Goal: Task Accomplishment & Management: Use online tool/utility

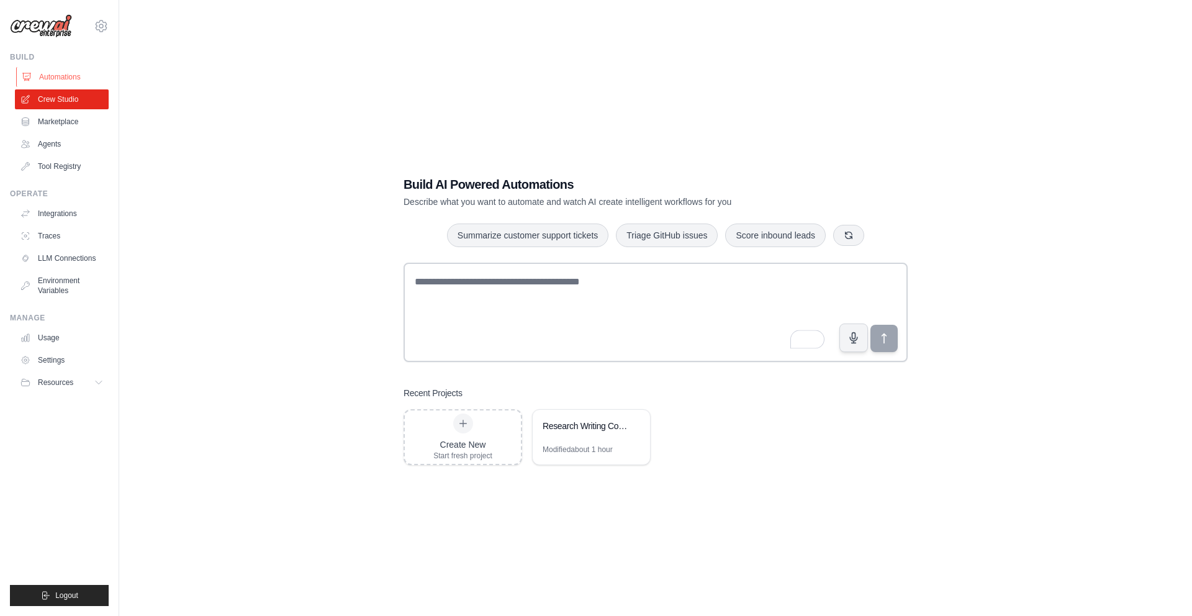
click at [72, 71] on link "Automations" at bounding box center [63, 77] width 94 height 20
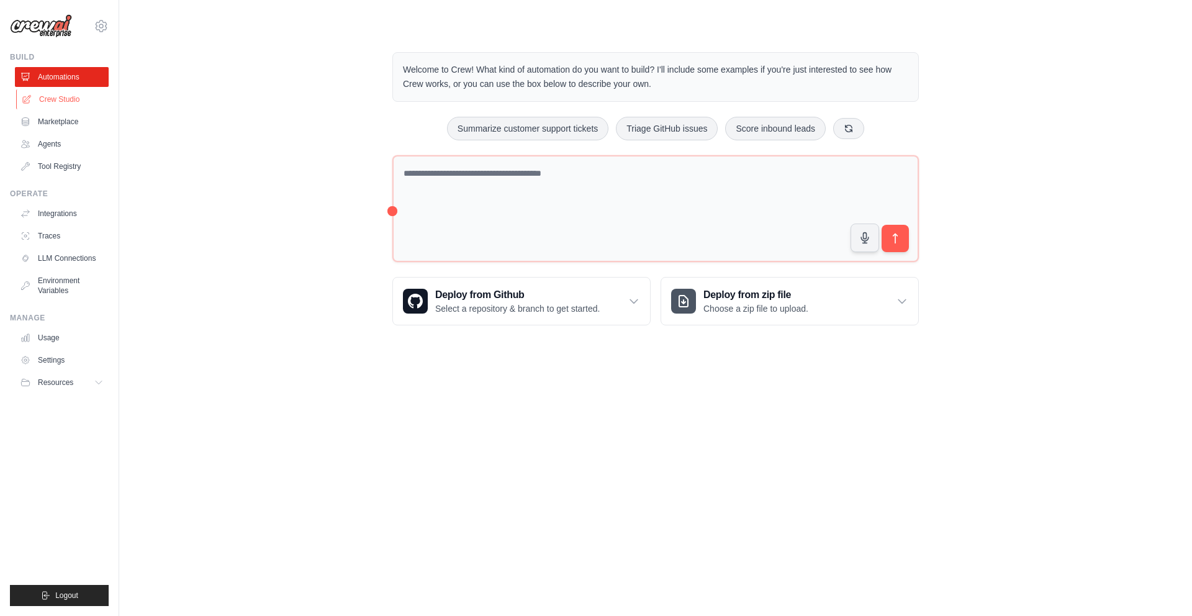
click at [57, 96] on link "Crew Studio" at bounding box center [63, 99] width 94 height 20
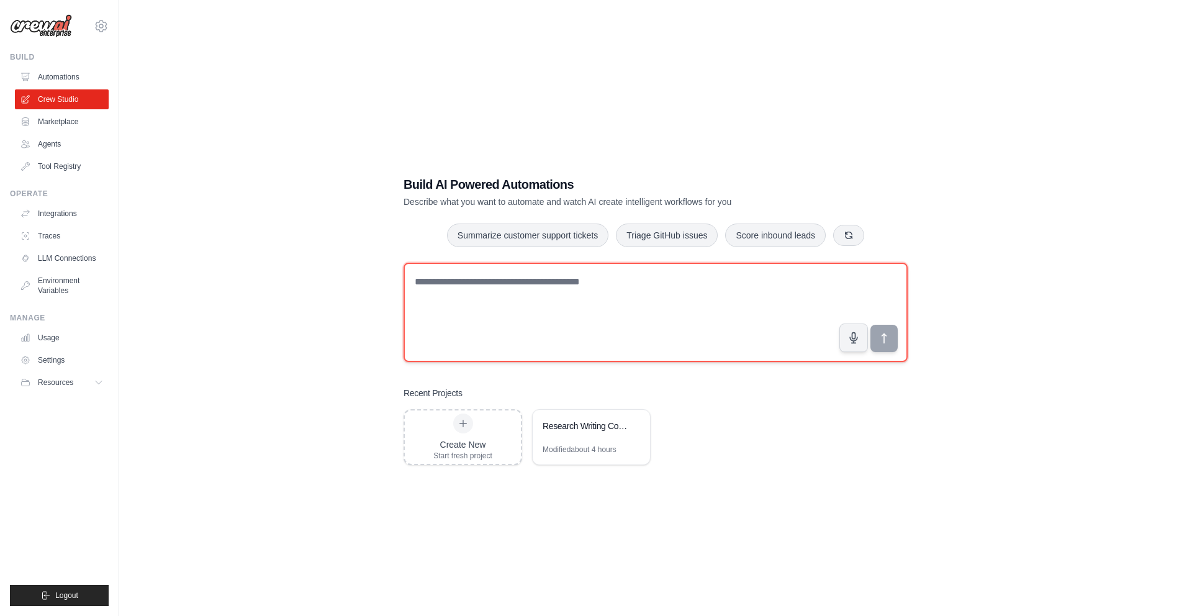
click at [461, 298] on textarea at bounding box center [656, 312] width 504 height 99
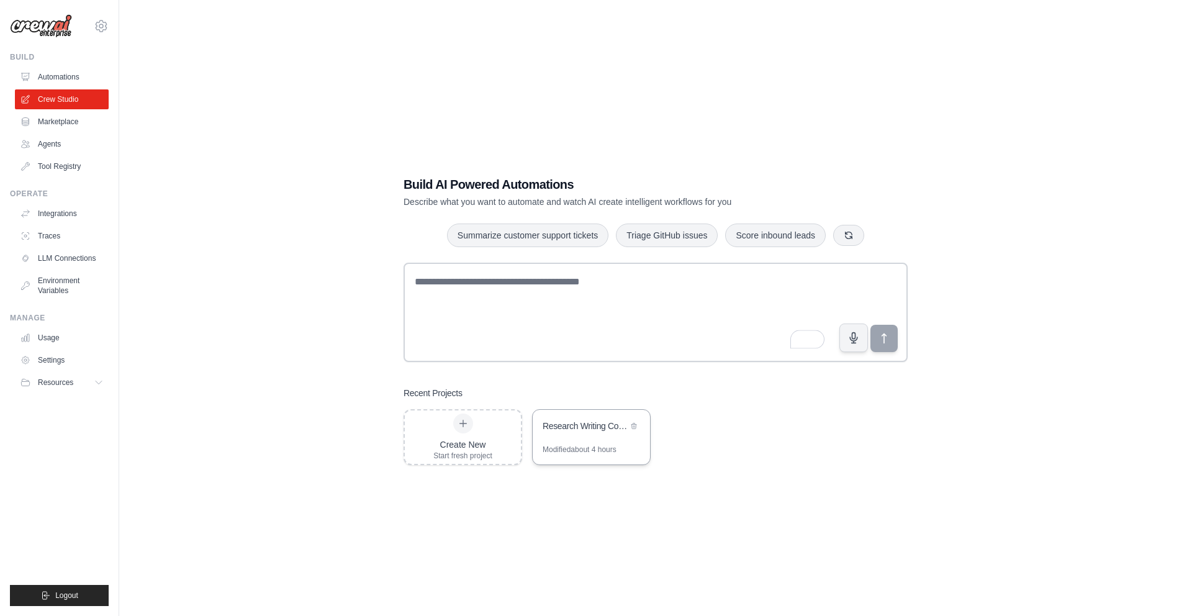
click at [595, 441] on div "Research Writing Copilot" at bounding box center [591, 427] width 117 height 35
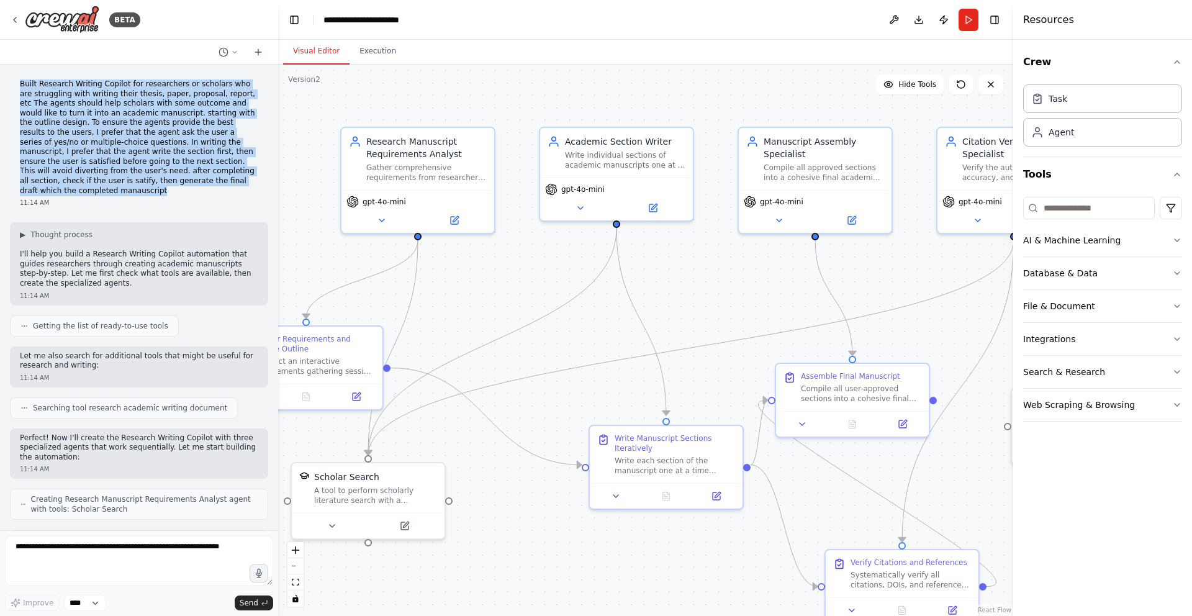
drag, startPoint x: 229, startPoint y: 180, endPoint x: 7, endPoint y: 88, distance: 239.4
click at [7, 88] on div "Built Research Writing Copilot for researchers or scholars who are struggling w…" at bounding box center [139, 298] width 278 height 466
copy p "Built Research Writing Copilot for researchers or scholars who are struggling w…"
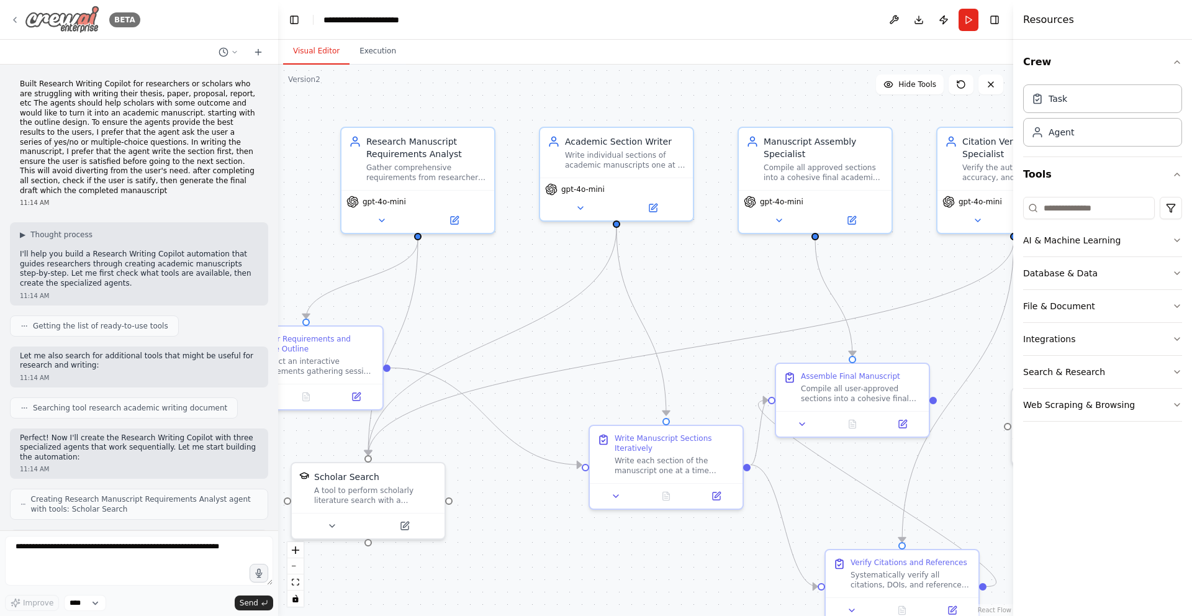
click at [14, 19] on icon at bounding box center [15, 19] width 2 height 5
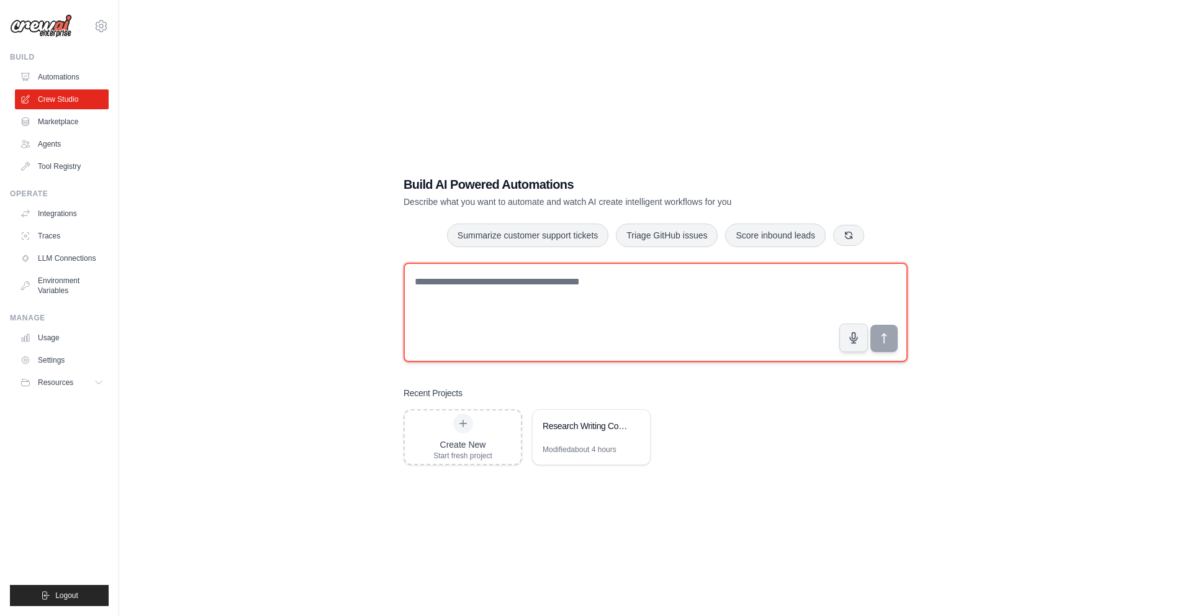
click at [489, 286] on textarea at bounding box center [656, 312] width 504 height 99
paste textarea "**********"
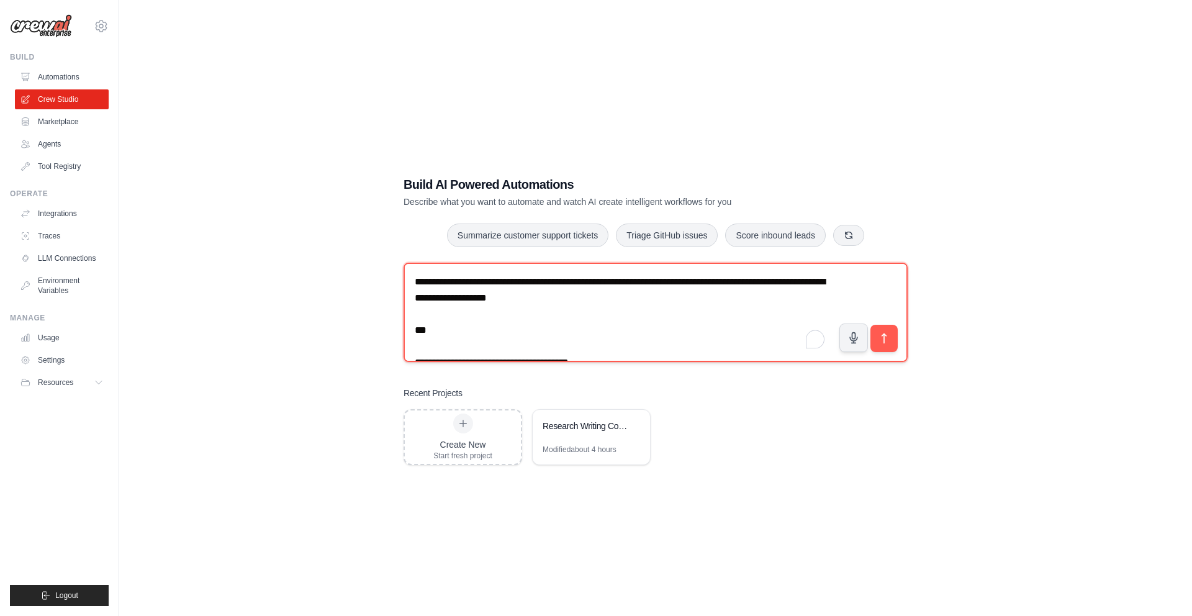
scroll to position [848, 0]
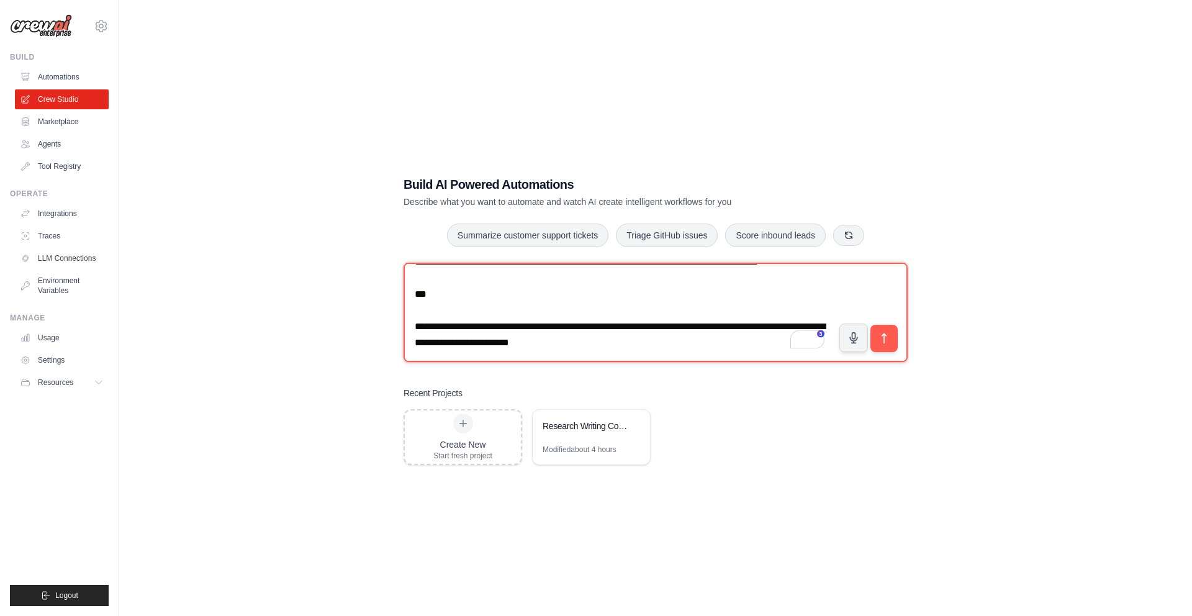
drag, startPoint x: 423, startPoint y: 350, endPoint x: 409, endPoint y: 292, distance: 58.9
click at [409, 292] on textarea "To enrich screen reader interactions, please activate Accessibility in Grammarl…" at bounding box center [656, 312] width 504 height 99
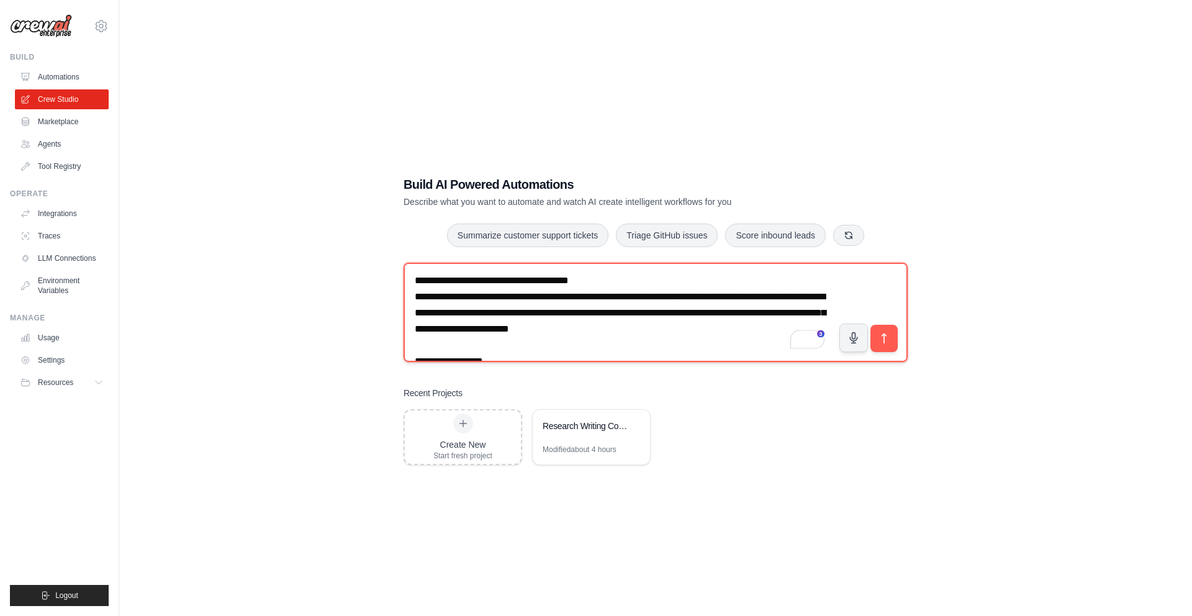
scroll to position [7, 0]
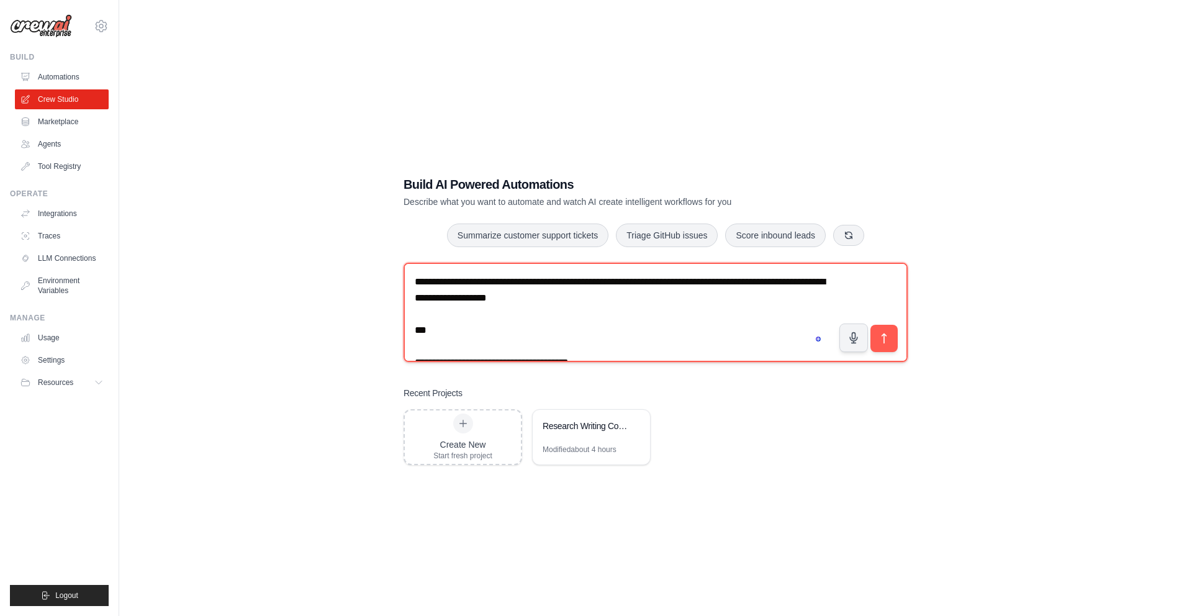
drag, startPoint x: 615, startPoint y: 312, endPoint x: 435, endPoint y: 268, distance: 185.2
click at [435, 268] on textarea "To enrich screen reader interactions, please activate Accessibility in Grammarl…" at bounding box center [656, 312] width 504 height 99
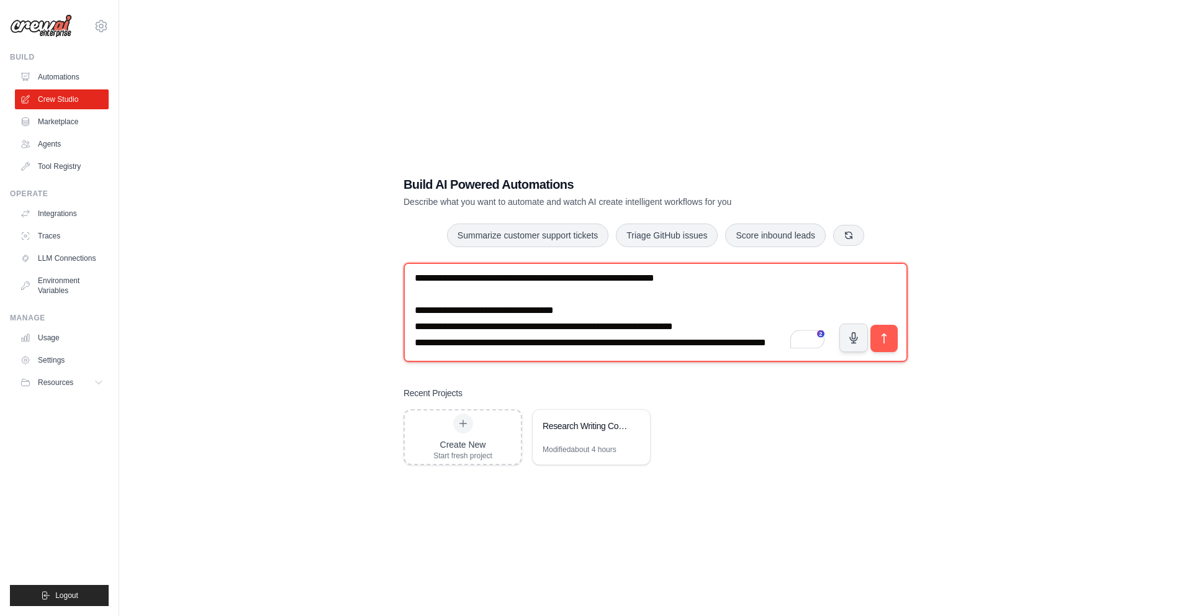
click at [421, 339] on textarea "To enrich screen reader interactions, please activate Accessibility in Grammarl…" at bounding box center [656, 312] width 504 height 99
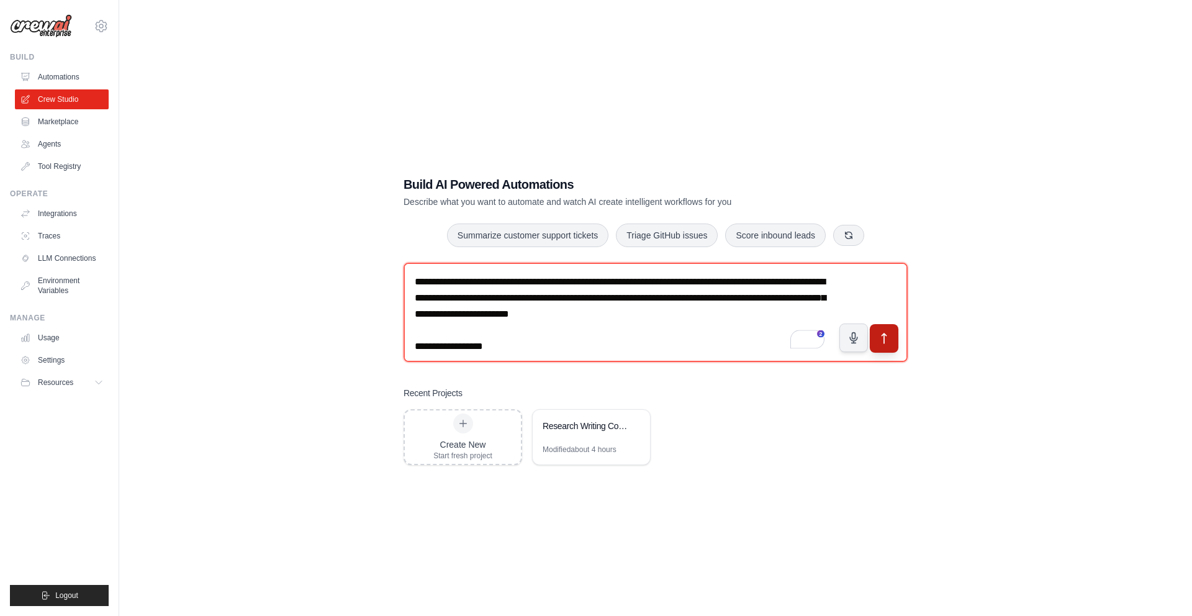
type textarea "**********"
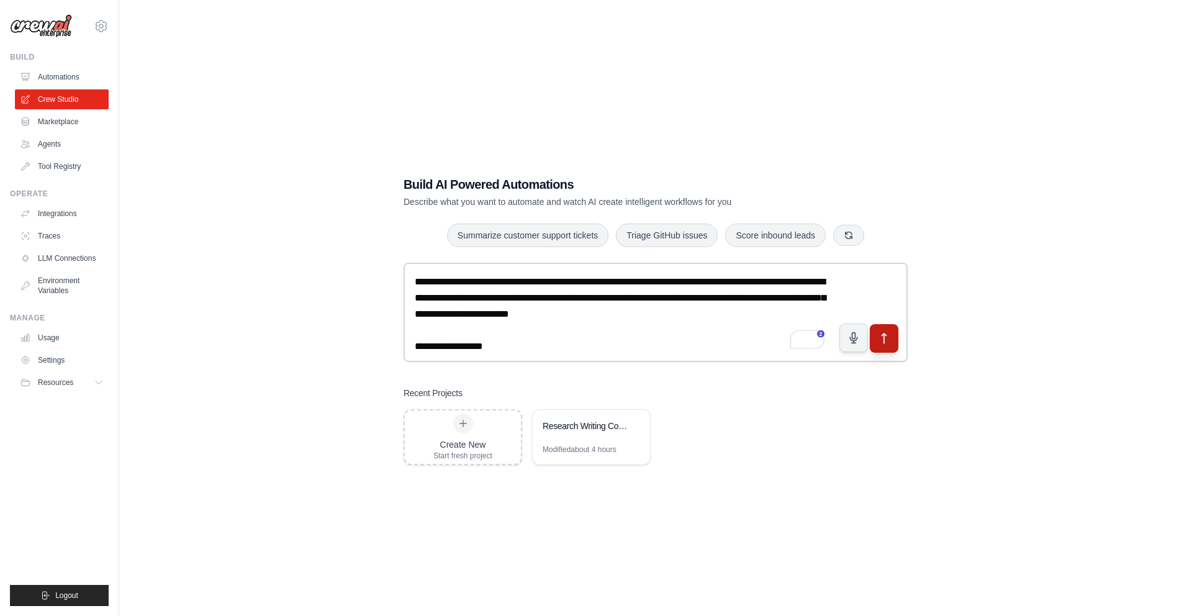
click at [887, 339] on icon "submit" at bounding box center [884, 338] width 13 height 13
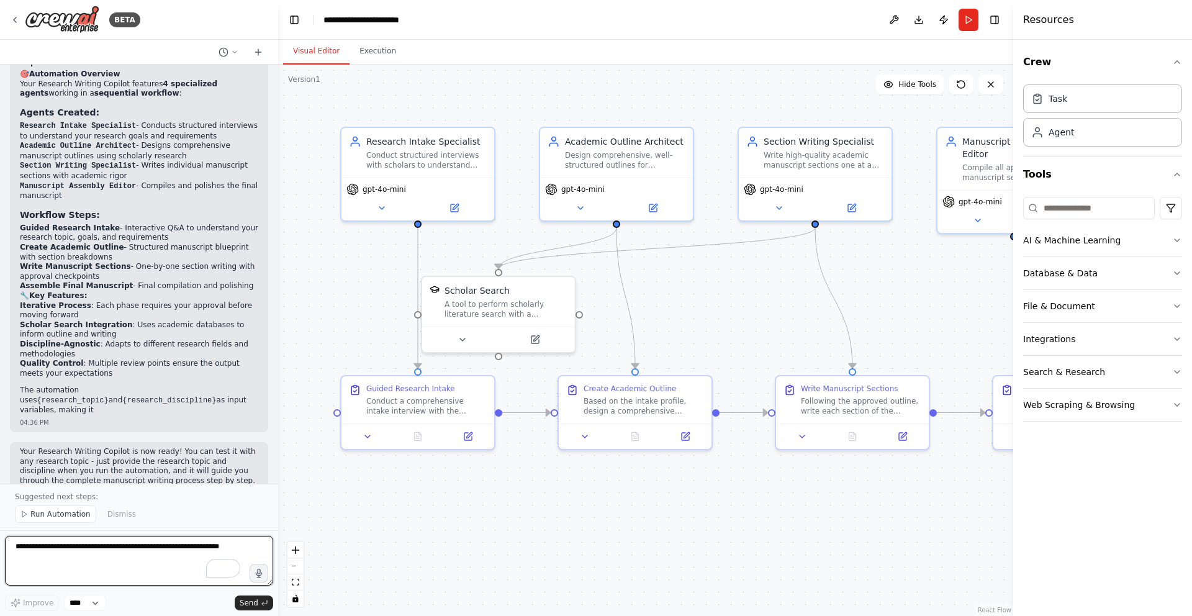
scroll to position [1201, 0]
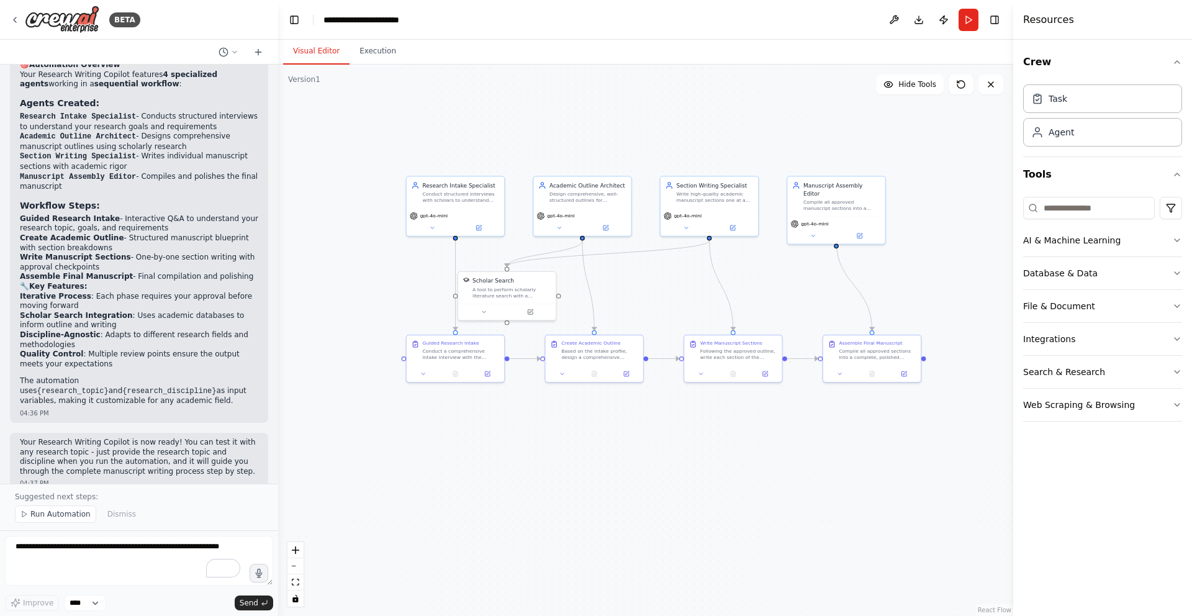
drag, startPoint x: 809, startPoint y: 289, endPoint x: 656, endPoint y: 283, distance: 153.5
click at [656, 283] on div ".deletable-edge-delete-btn { width: 20px; height: 20px; border: 0px solid #ffff…" at bounding box center [645, 340] width 735 height 551
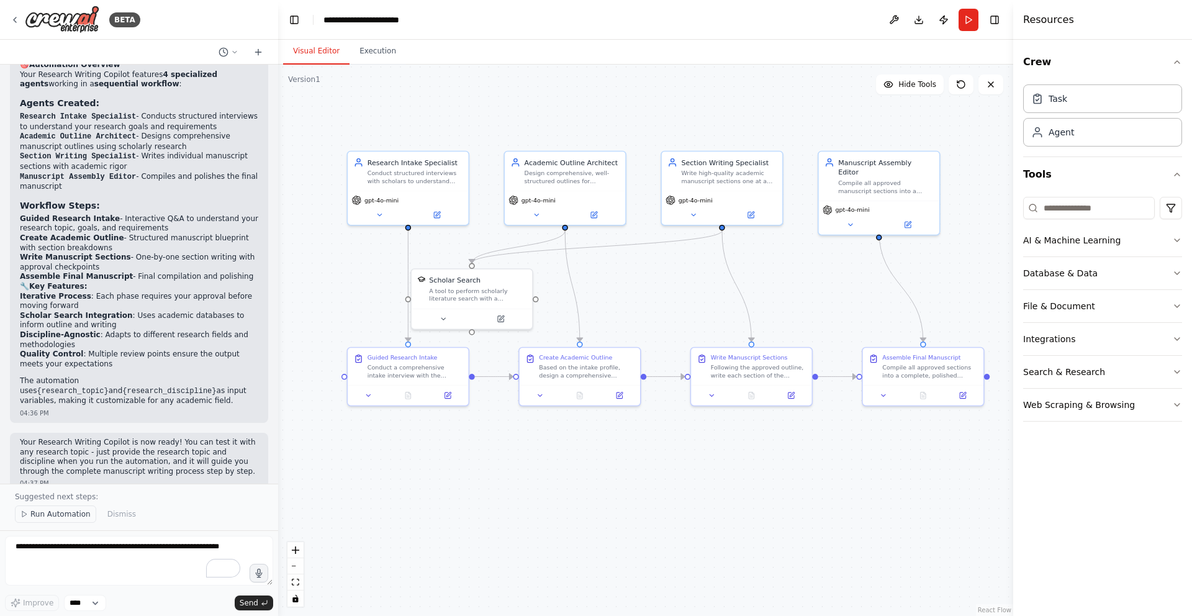
click at [57, 512] on span "Run Automation" at bounding box center [60, 514] width 60 height 10
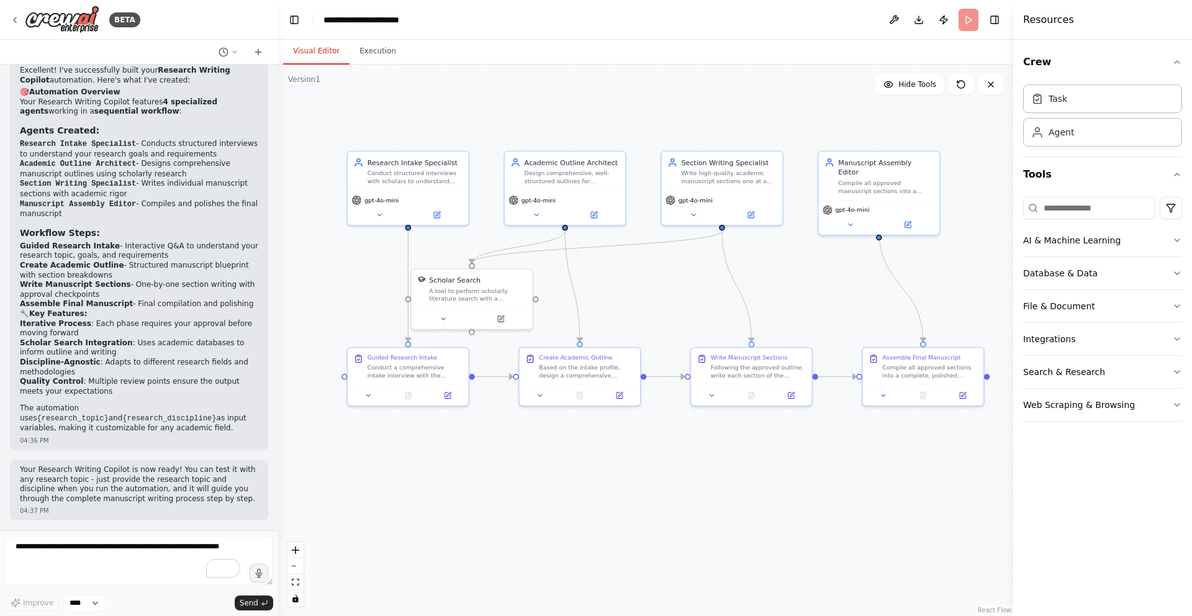
scroll to position [1154, 0]
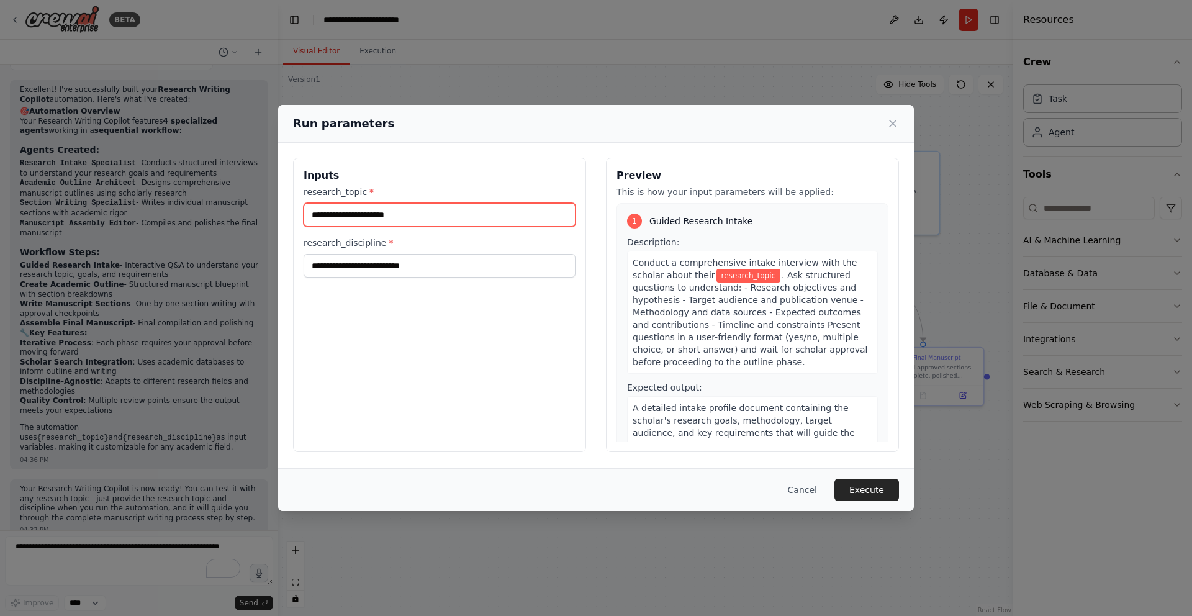
click at [409, 214] on input "research_topic *" at bounding box center [440, 215] width 272 height 24
type input "**********"
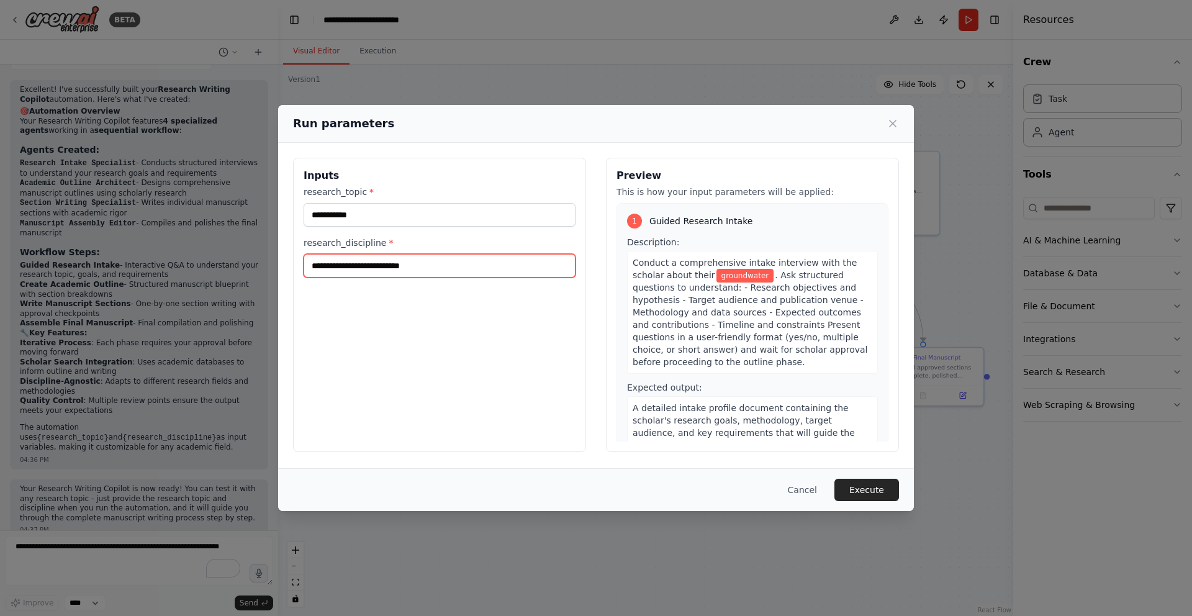
click at [397, 263] on input "research_discipline *" at bounding box center [440, 266] width 272 height 24
type input "**********"
click at [868, 492] on button "Execute" at bounding box center [867, 490] width 65 height 22
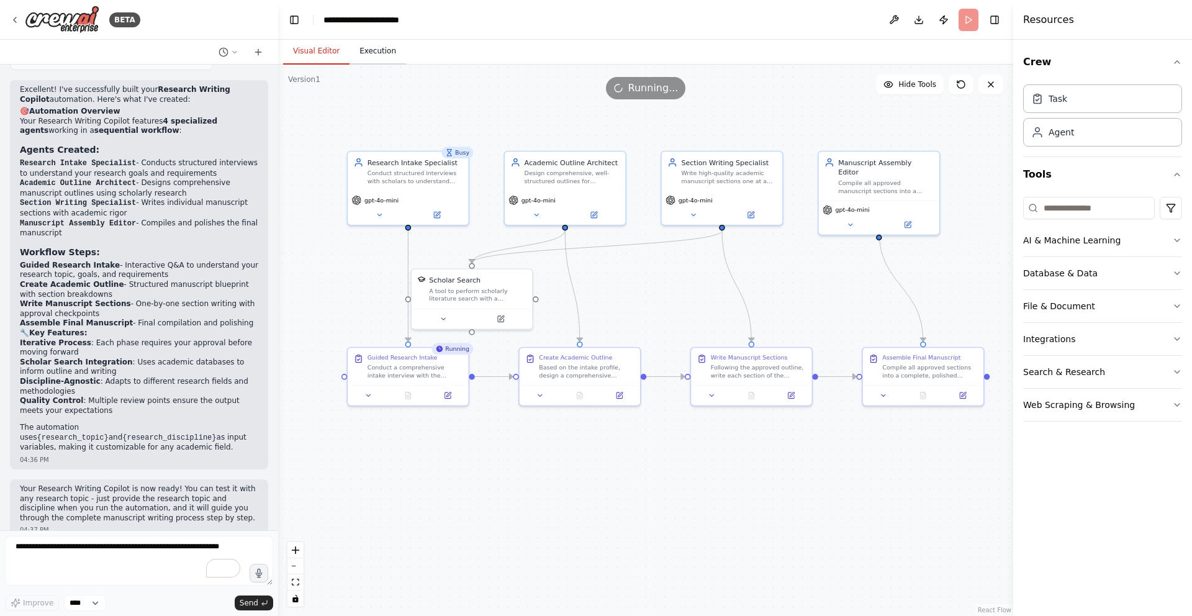
click at [371, 47] on button "Execution" at bounding box center [378, 51] width 57 height 26
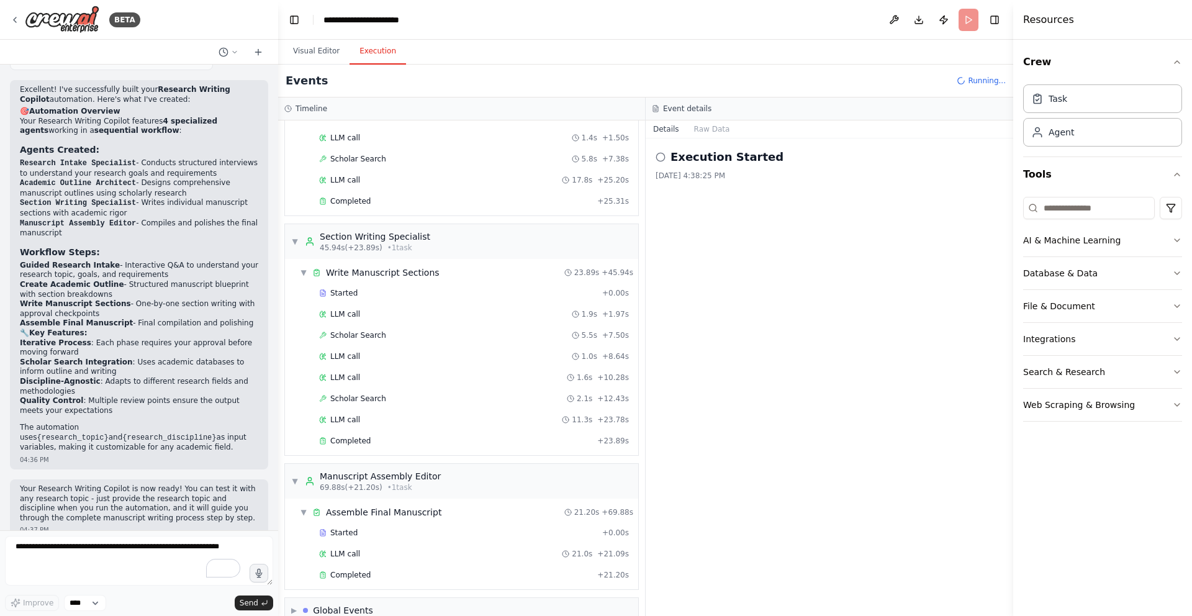
scroll to position [235, 0]
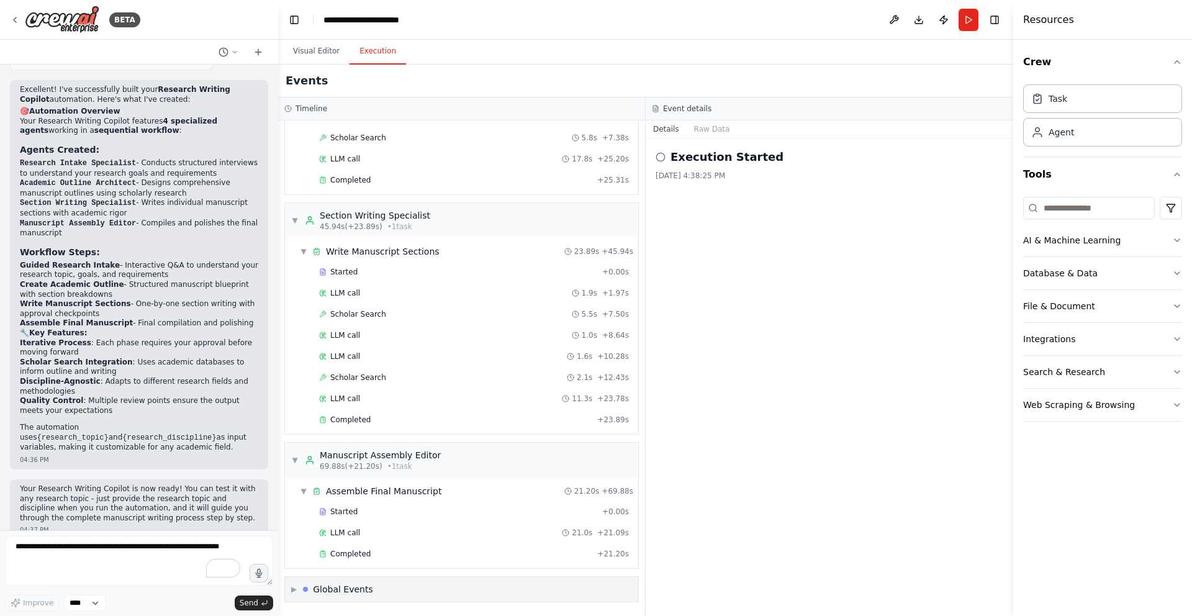
click at [296, 589] on span "▶" at bounding box center [294, 589] width 6 height 10
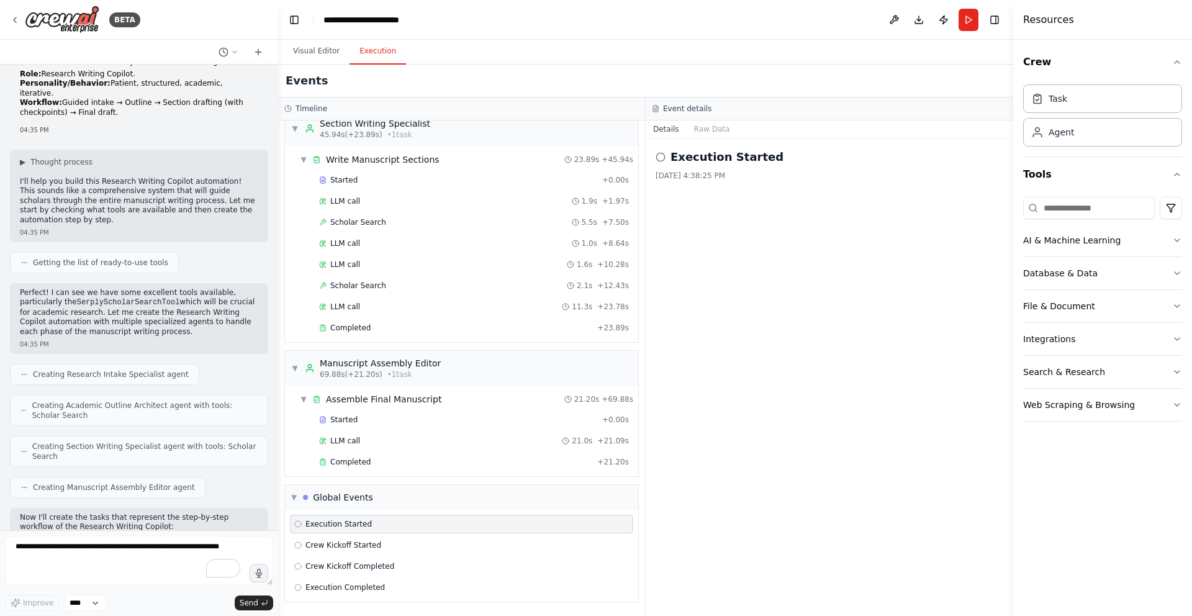
scroll to position [0, 0]
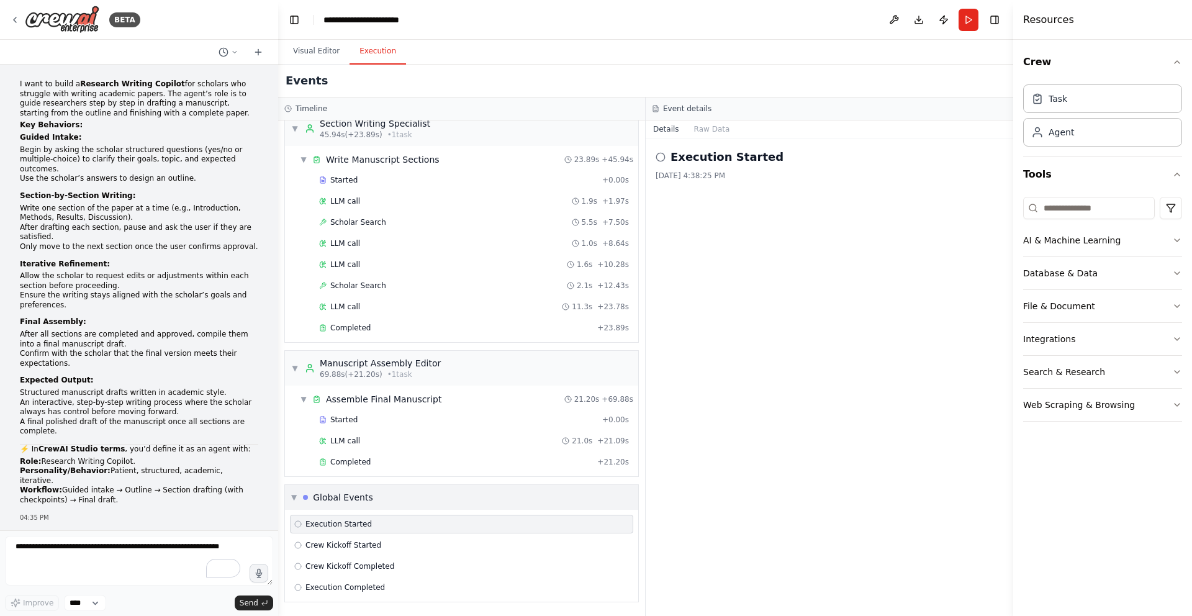
click at [325, 497] on div "Global Events" at bounding box center [343, 497] width 60 height 12
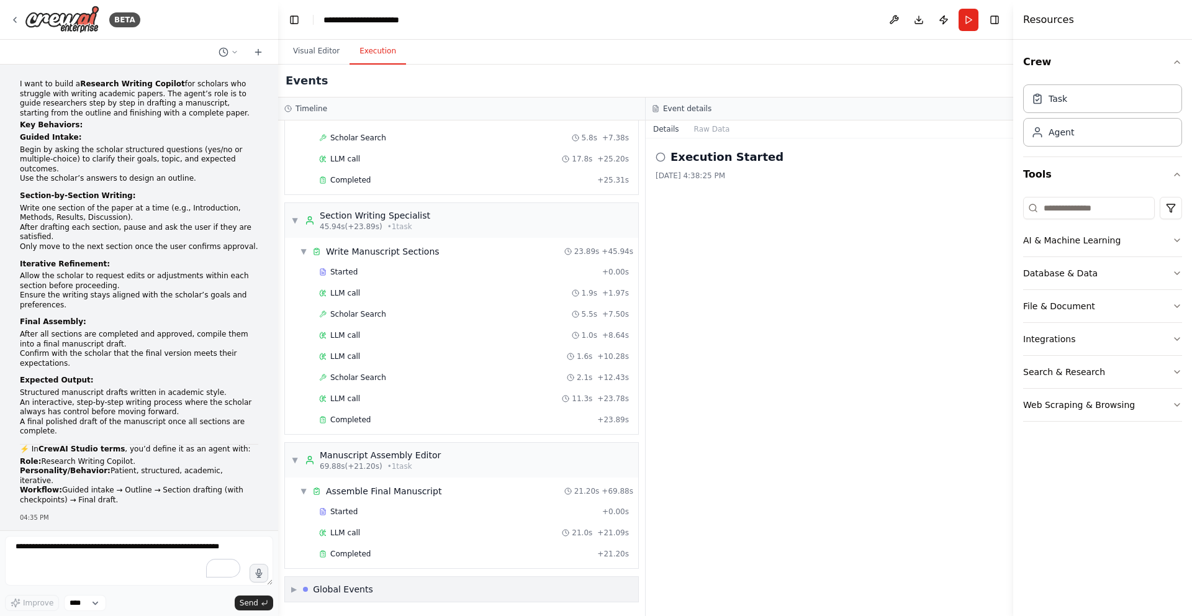
click at [340, 587] on div "Global Events" at bounding box center [343, 589] width 60 height 12
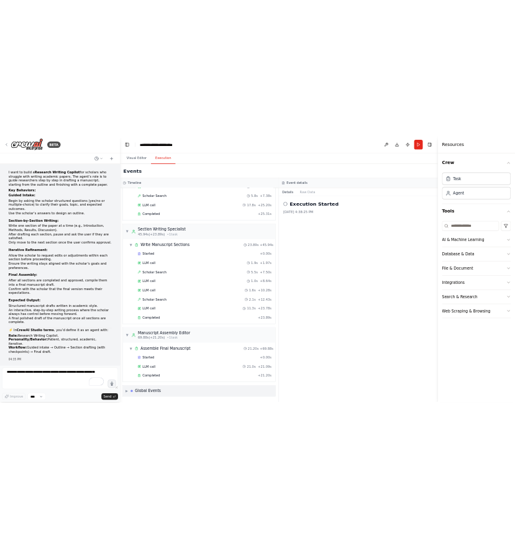
scroll to position [327, 0]
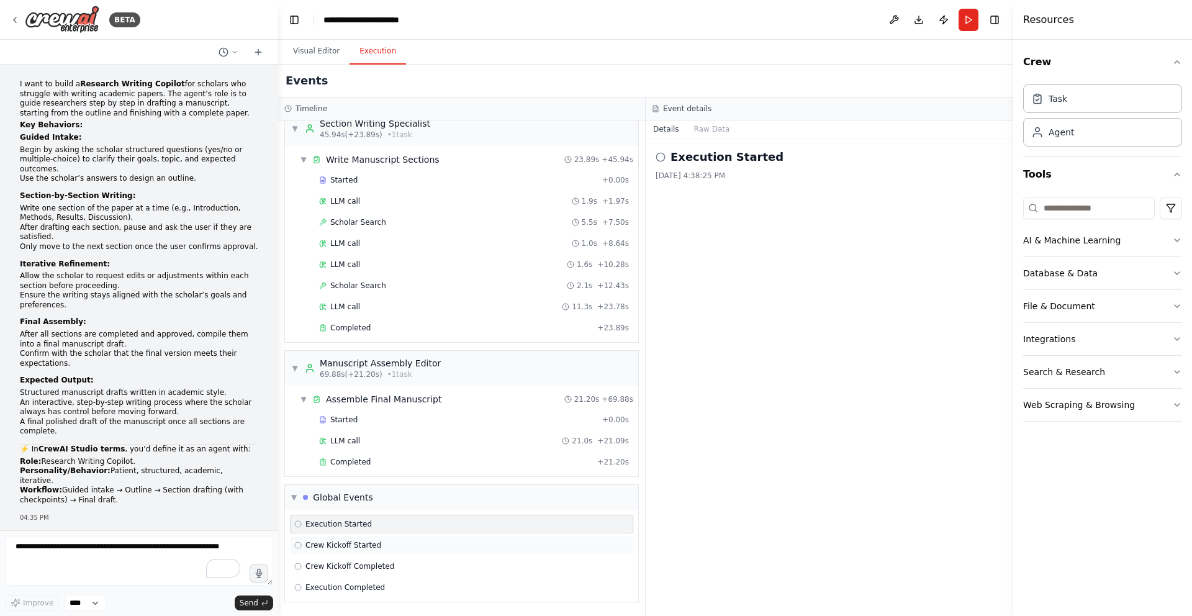
click at [333, 545] on span "Crew Kickoff Started" at bounding box center [344, 545] width 76 height 10
click at [333, 523] on span "Execution Started" at bounding box center [339, 524] width 66 height 10
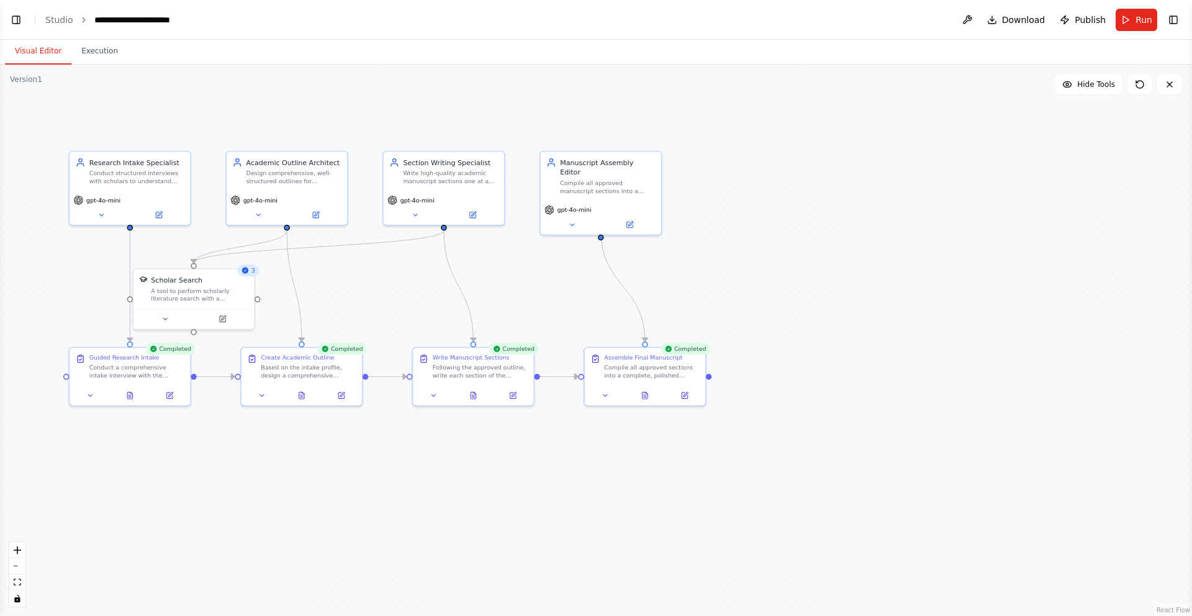
click at [43, 49] on button "Visual Editor" at bounding box center [38, 51] width 66 height 26
click at [229, 291] on div "A tool to perform scholarly literature search with a search_query." at bounding box center [199, 293] width 97 height 16
click at [251, 273] on span "3" at bounding box center [253, 270] width 4 height 8
click at [225, 296] on div "A tool to perform scholarly literature search with a search_query." at bounding box center [199, 293] width 97 height 16
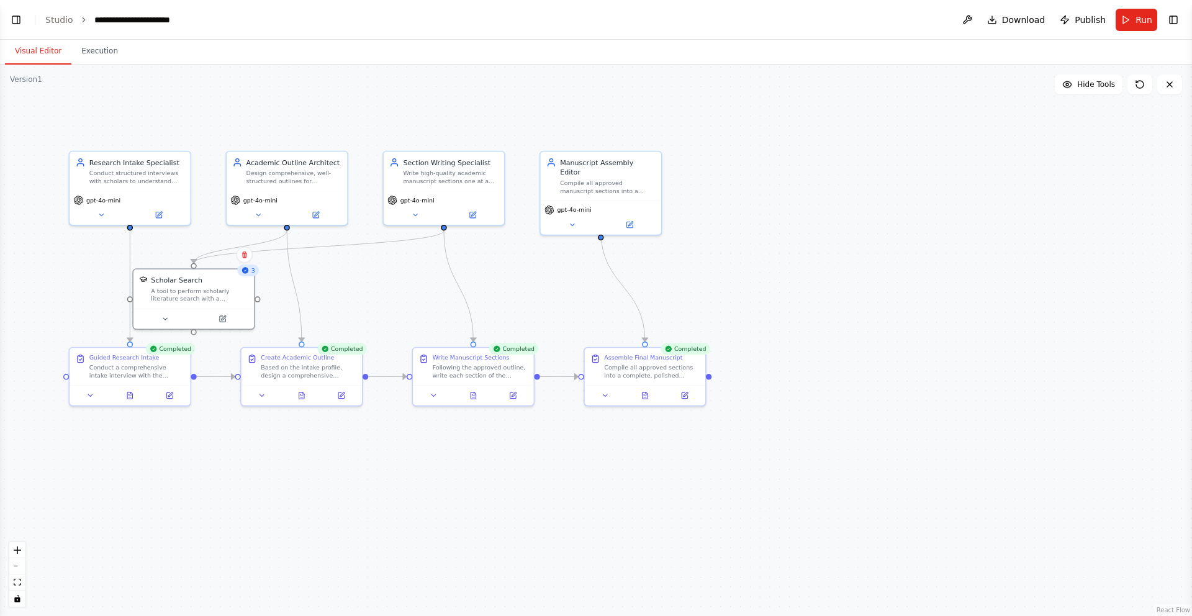
click at [356, 307] on div ".deletable-edge-delete-btn { width: 20px; height: 20px; border: 0px solid #ffff…" at bounding box center [596, 340] width 1192 height 551
click at [648, 391] on icon at bounding box center [645, 393] width 8 height 8
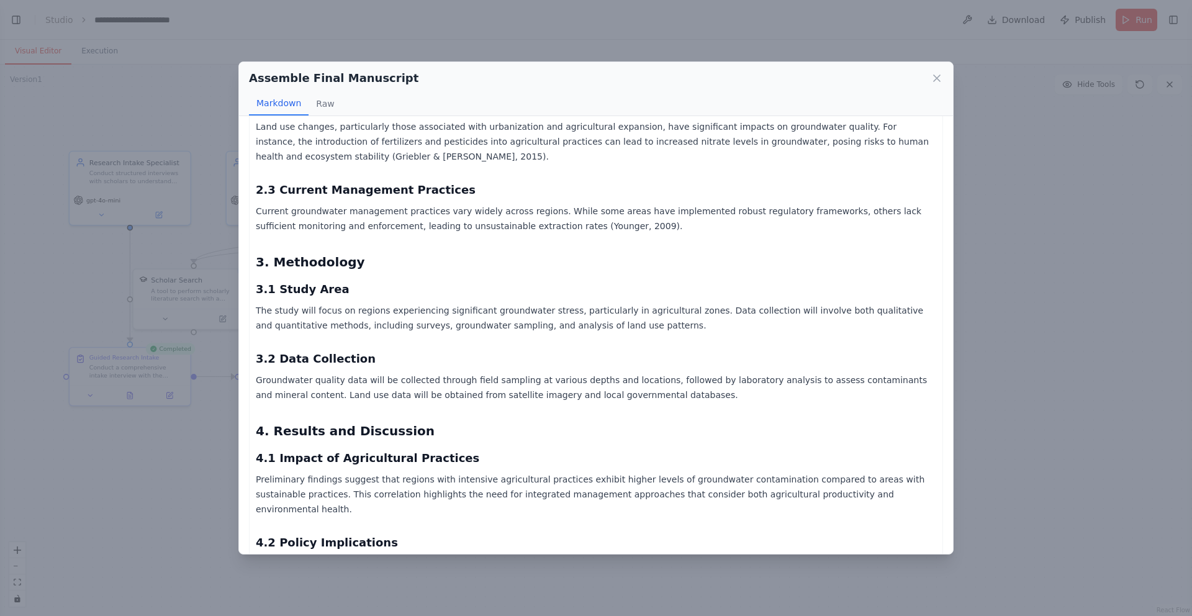
scroll to position [1036, 0]
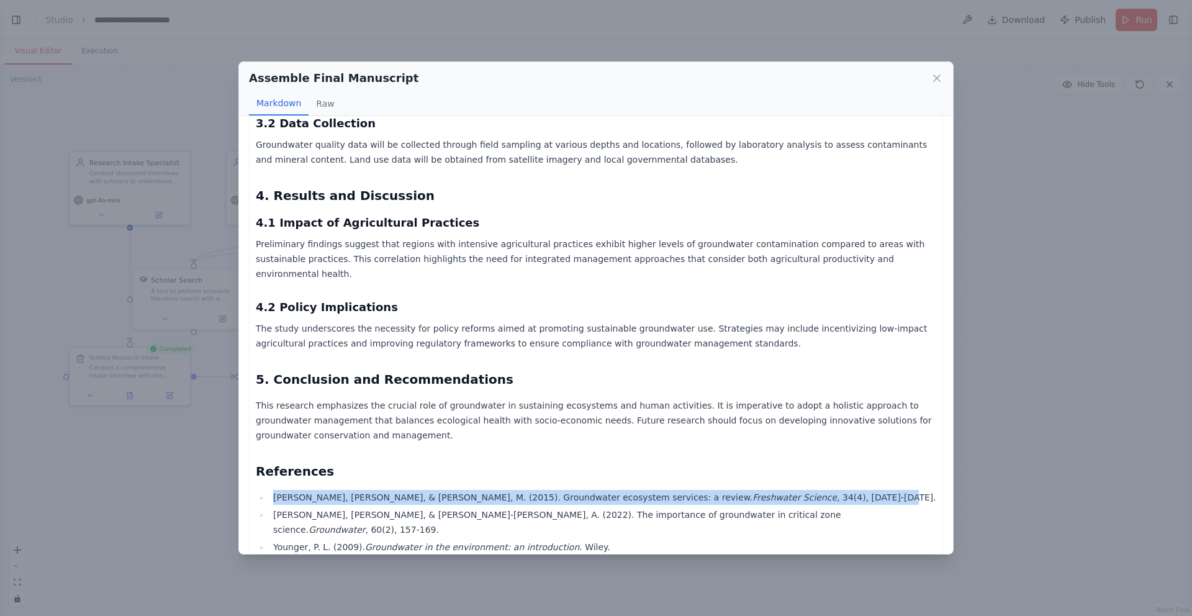
drag, startPoint x: 747, startPoint y: 437, endPoint x: 274, endPoint y: 435, distance: 472.5
click at [274, 490] on li "Griebler, C., & Avramov, M. (2015). Groundwater ecosystem services: a review. F…" at bounding box center [602, 497] width 667 height 15
copy li "Griebler, C., & Avramov, M. (2015). Groundwater ecosystem services: a review. F…"
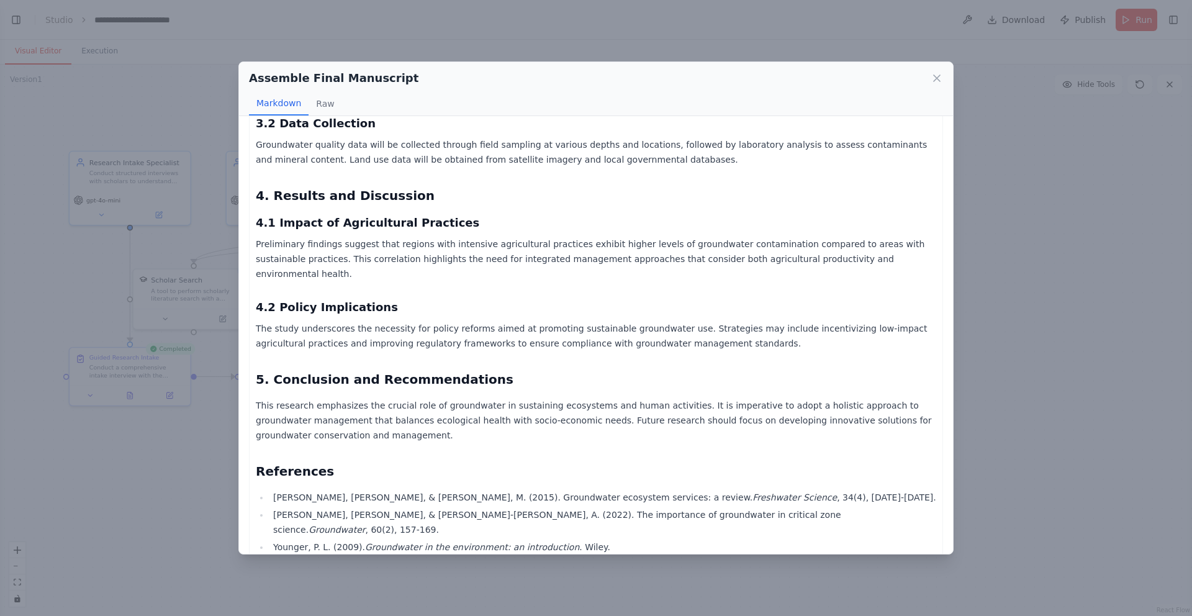
click at [1020, 313] on div "Assemble Final Manuscript Markdown Raw Groundwater: A Comprehensive Assessment …" at bounding box center [596, 308] width 1192 height 616
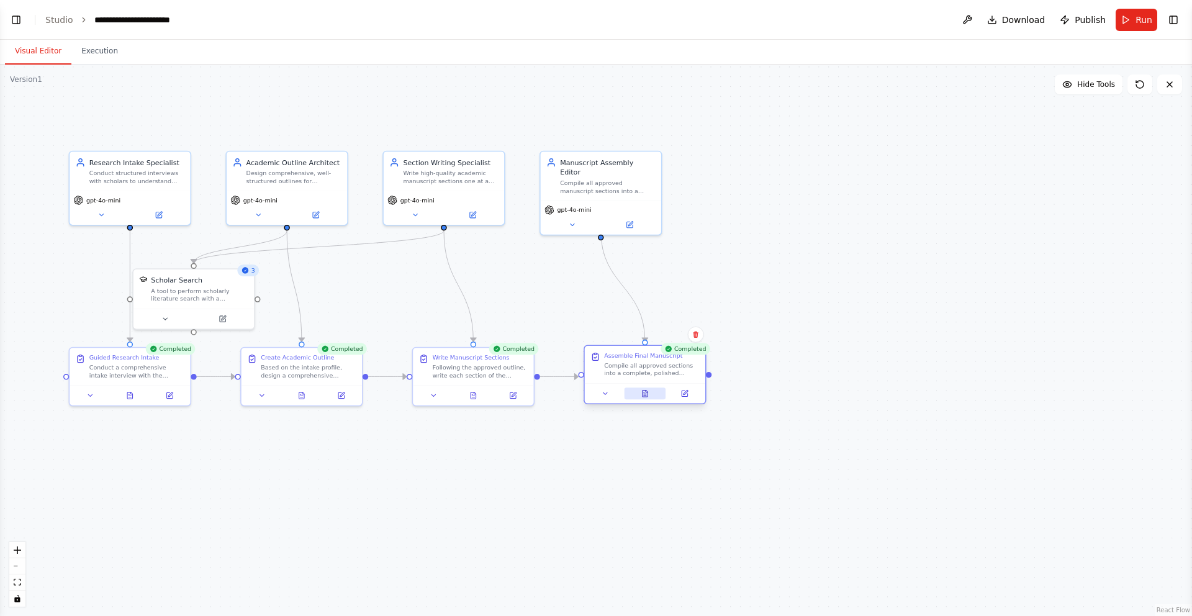
click at [643, 391] on icon at bounding box center [645, 393] width 5 height 7
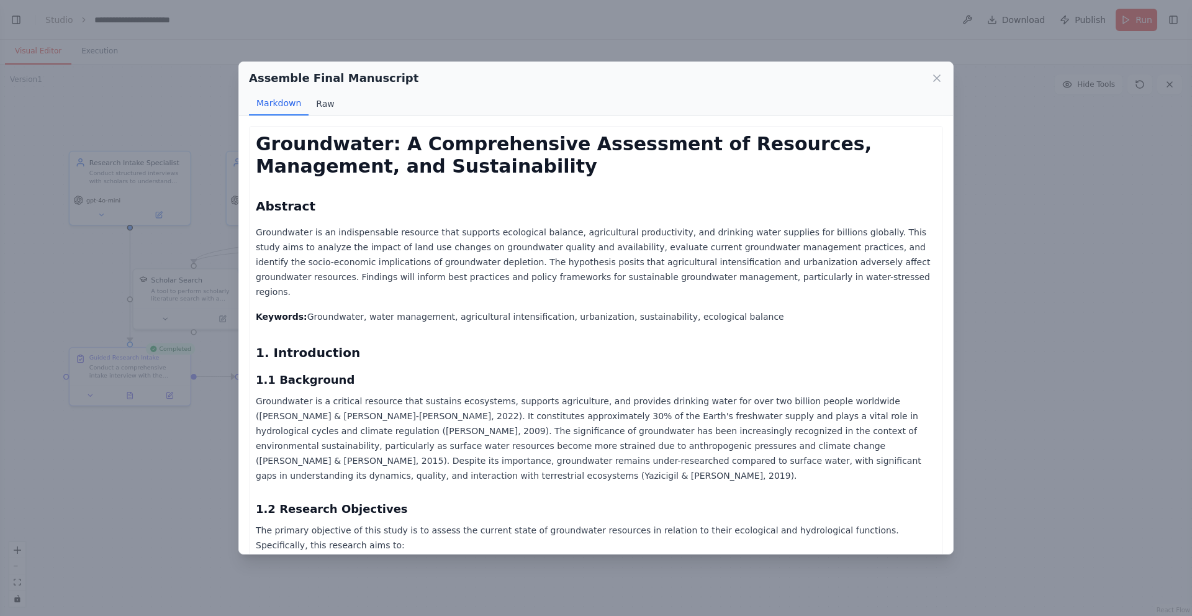
click at [324, 102] on button "Raw" at bounding box center [325, 104] width 33 height 24
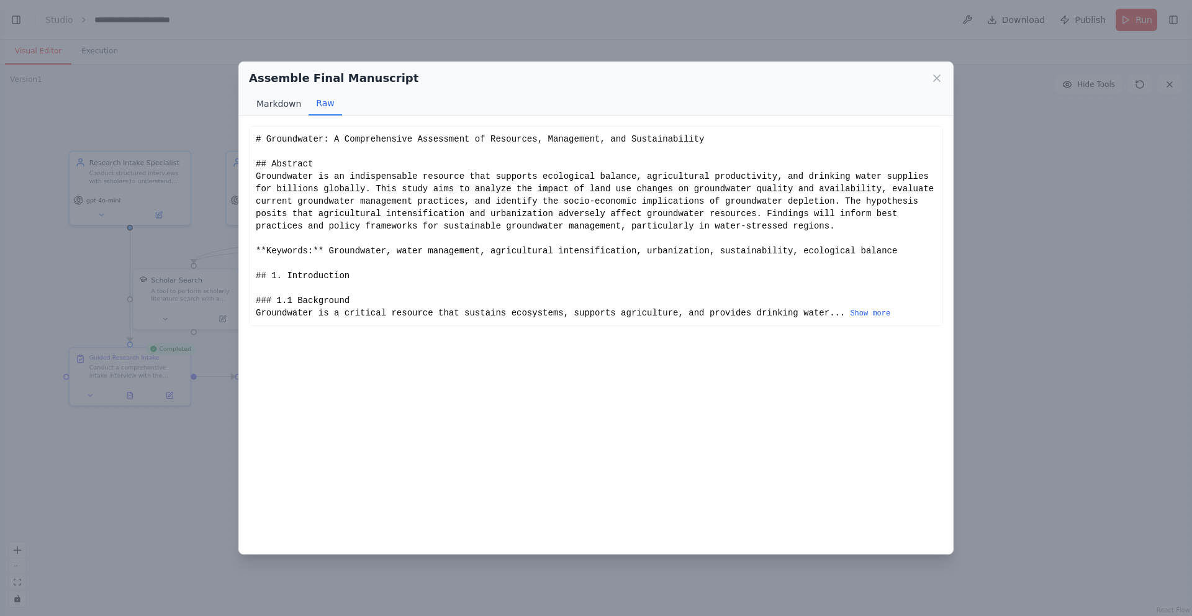
click at [283, 101] on button "Markdown" at bounding box center [279, 104] width 60 height 24
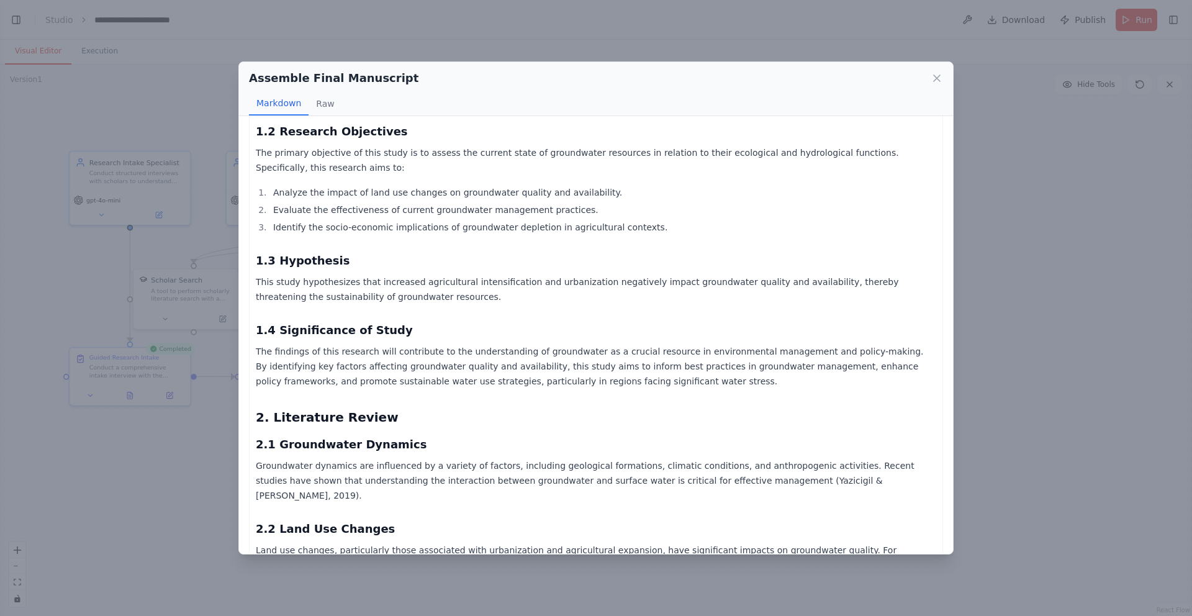
scroll to position [0, 0]
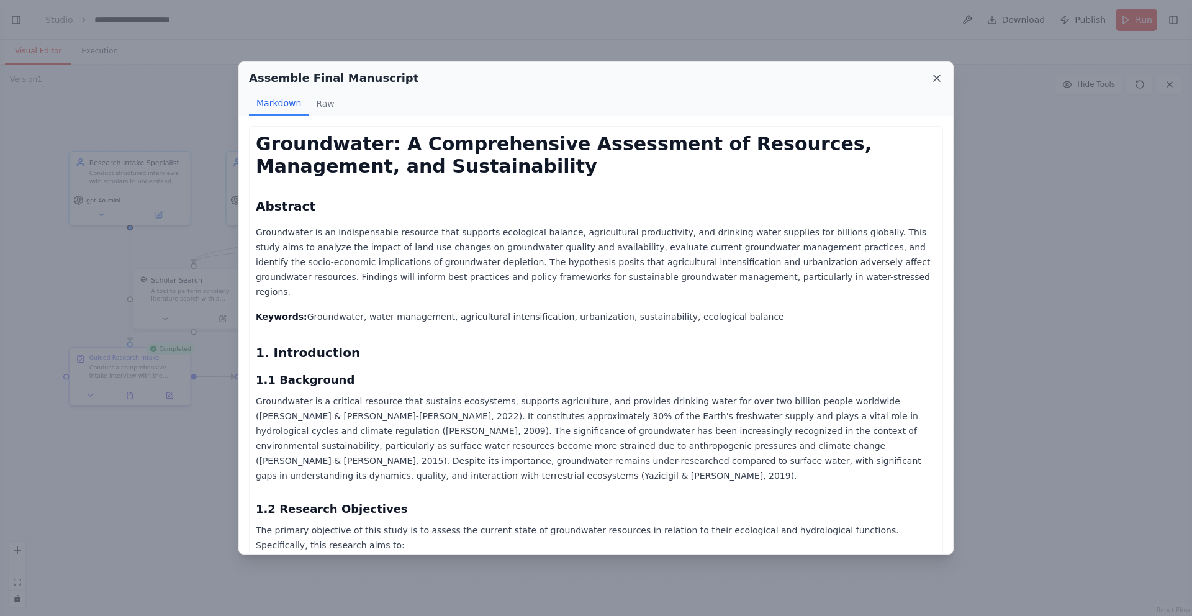
click at [938, 77] on icon at bounding box center [937, 78] width 6 height 6
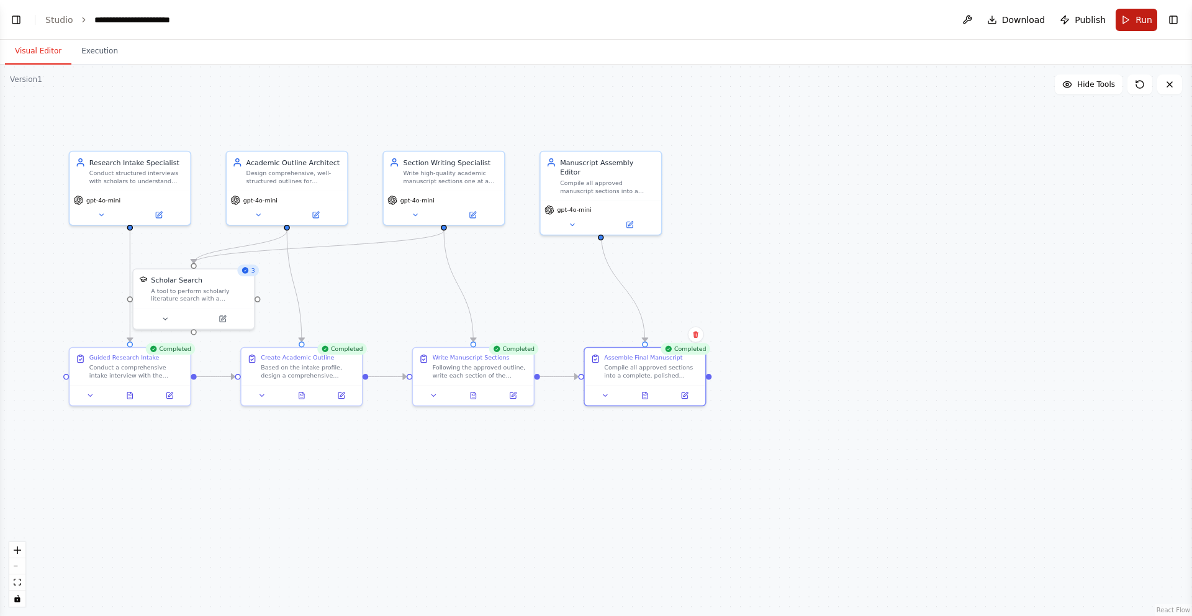
click at [1131, 13] on button "Run" at bounding box center [1137, 20] width 42 height 22
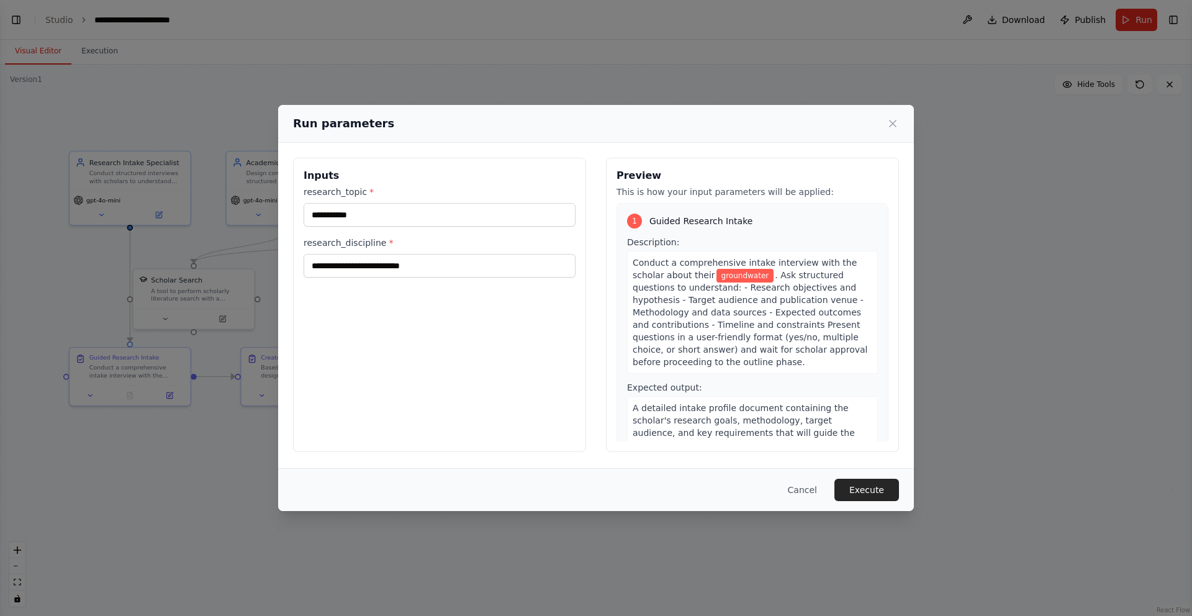
click at [685, 344] on span ". Ask structured questions to understand: - Research objectives and hypothesis …" at bounding box center [750, 318] width 235 height 97
click at [771, 343] on span ". Ask structured questions to understand: - Research objectives and hypothesis …" at bounding box center [750, 318] width 235 height 97
click at [371, 215] on input "**********" at bounding box center [440, 215] width 272 height 24
click at [446, 269] on input "**********" at bounding box center [440, 266] width 272 height 24
click at [443, 348] on div "**********" at bounding box center [439, 305] width 293 height 294
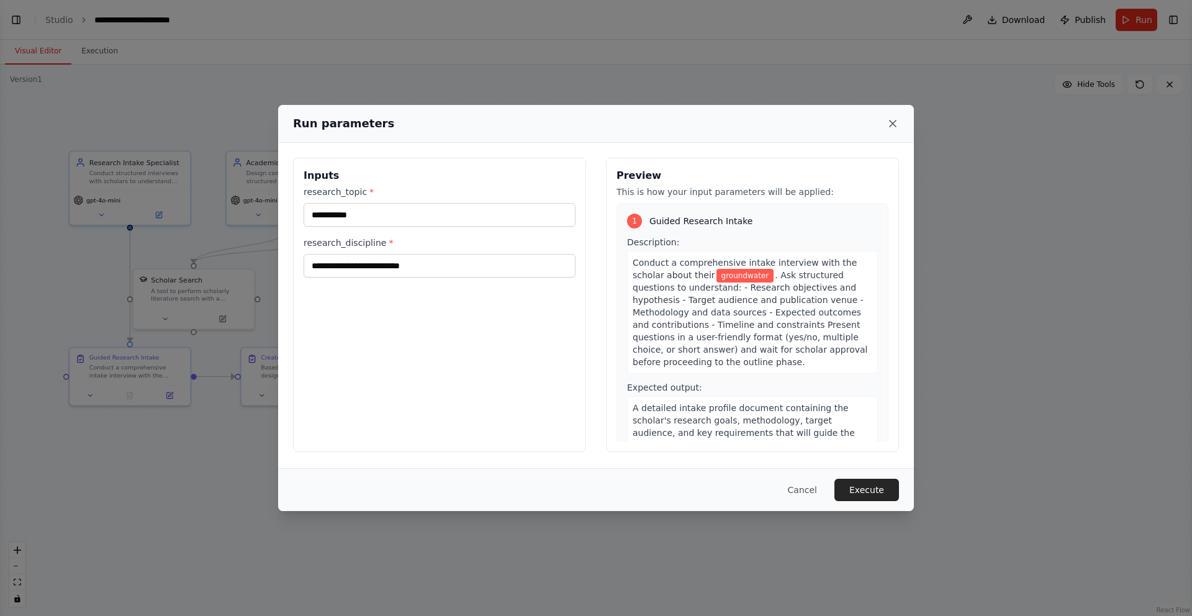
click at [890, 122] on icon at bounding box center [893, 123] width 12 height 12
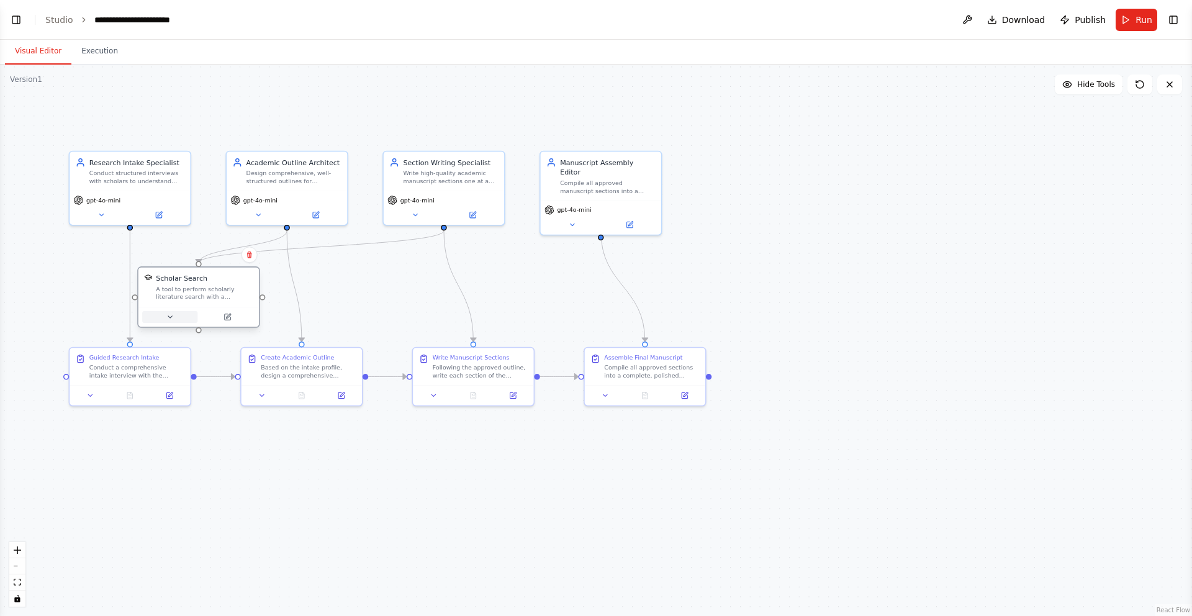
click at [170, 315] on button at bounding box center [169, 317] width 55 height 12
click at [260, 461] on div ".deletable-edge-delete-btn { width: 20px; height: 20px; border: 0px solid #ffff…" at bounding box center [596, 340] width 1192 height 551
click at [158, 209] on icon at bounding box center [159, 213] width 8 height 8
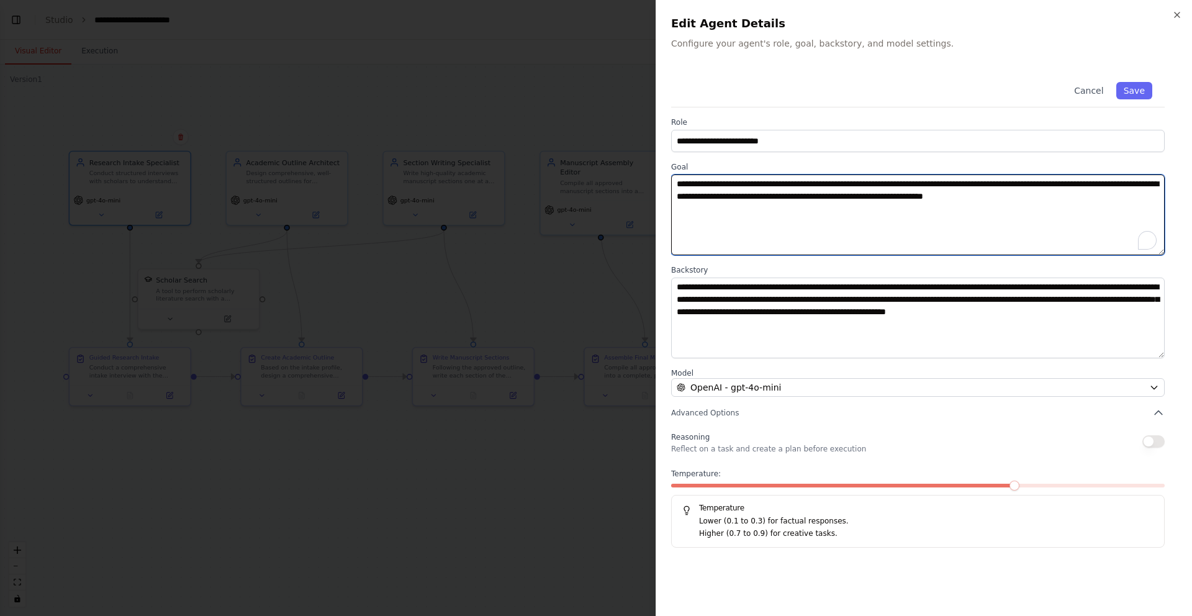
click at [758, 211] on textarea "**********" at bounding box center [918, 214] width 494 height 81
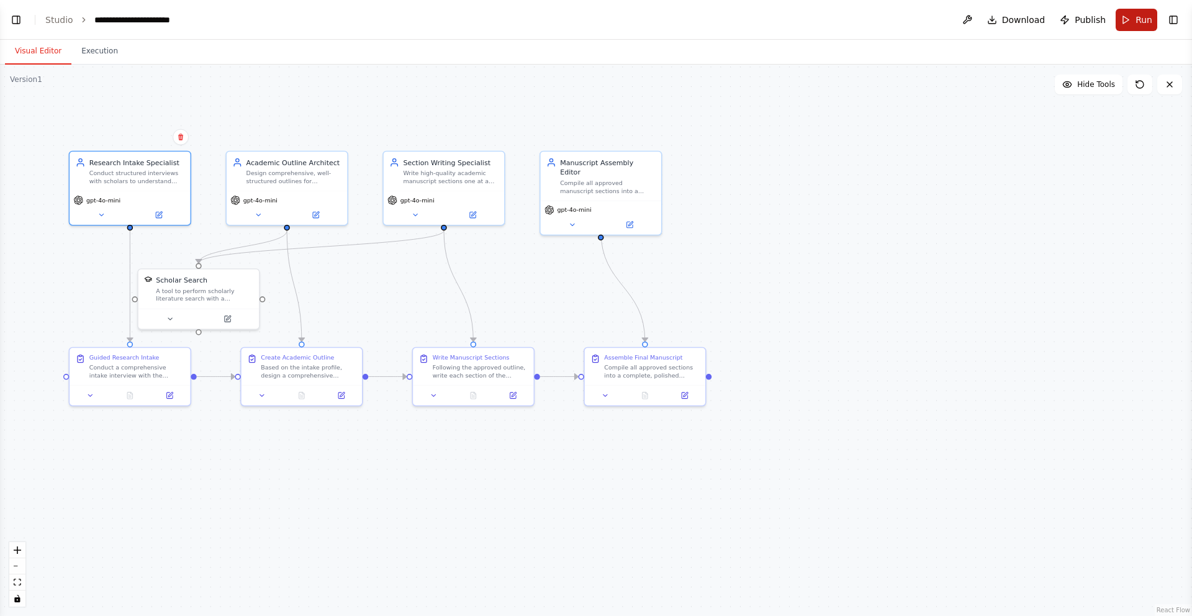
click at [1136, 17] on span "Run" at bounding box center [1144, 20] width 17 height 12
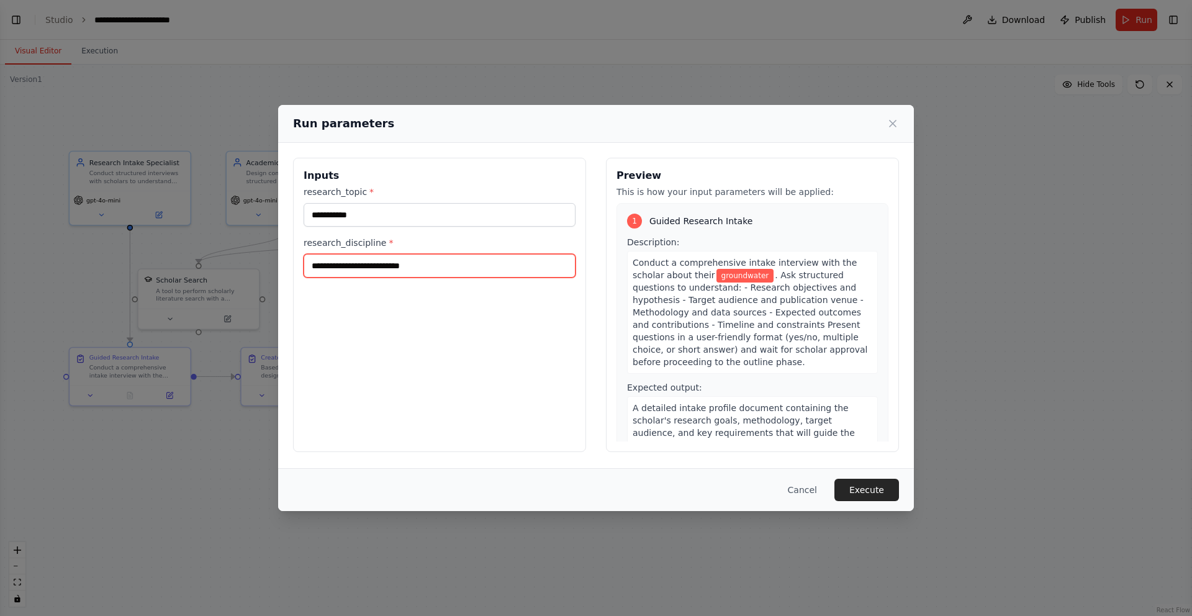
drag, startPoint x: 445, startPoint y: 266, endPoint x: 316, endPoint y: 250, distance: 130.1
click at [316, 250] on div "**********" at bounding box center [440, 257] width 272 height 41
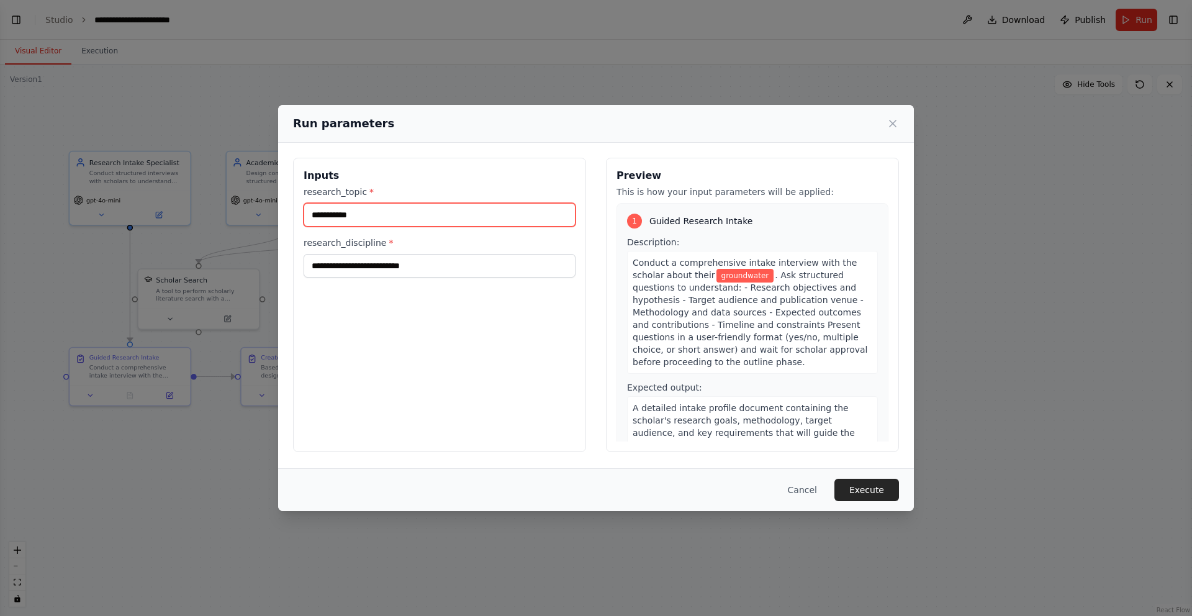
drag, startPoint x: 367, startPoint y: 217, endPoint x: 294, endPoint y: 218, distance: 73.3
click at [294, 218] on div "**********" at bounding box center [439, 305] width 293 height 294
click at [369, 218] on input "research_topic *" at bounding box center [440, 215] width 272 height 24
paste input "**********"
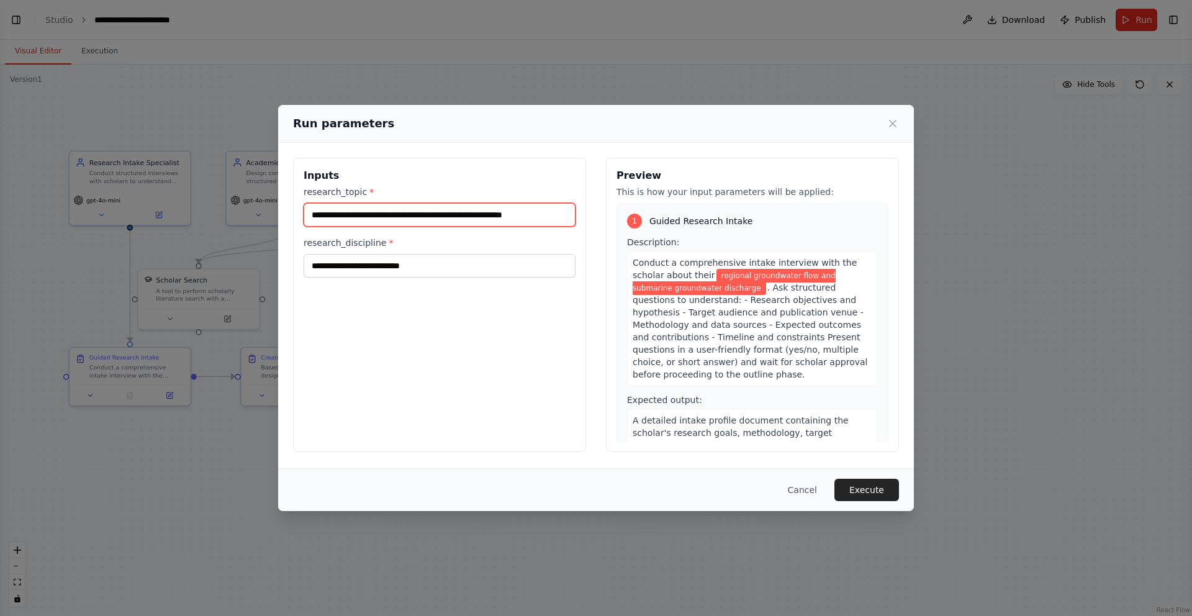
scroll to position [0, 5]
type input "**********"
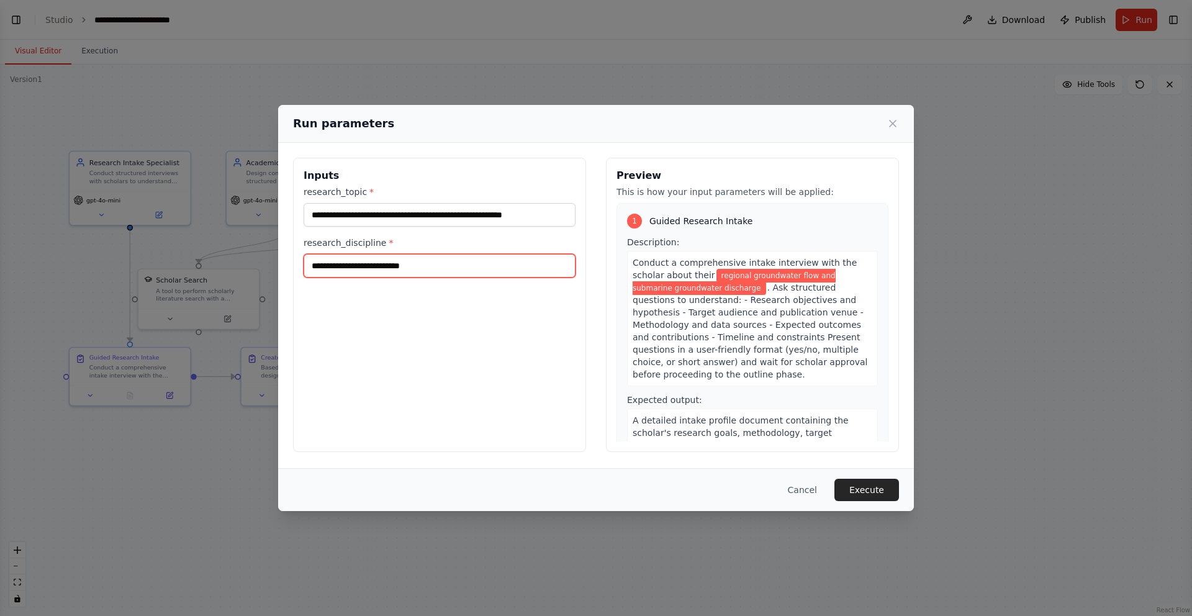
scroll to position [0, 0]
click at [427, 266] on input "research_discipline *" at bounding box center [440, 266] width 272 height 24
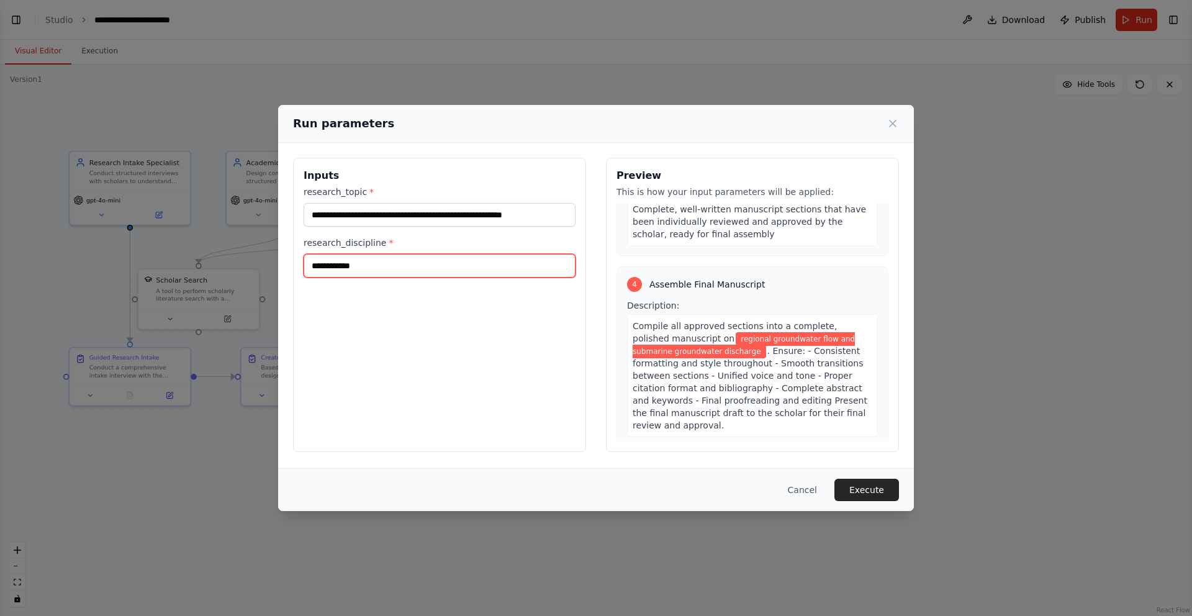
scroll to position [825, 0]
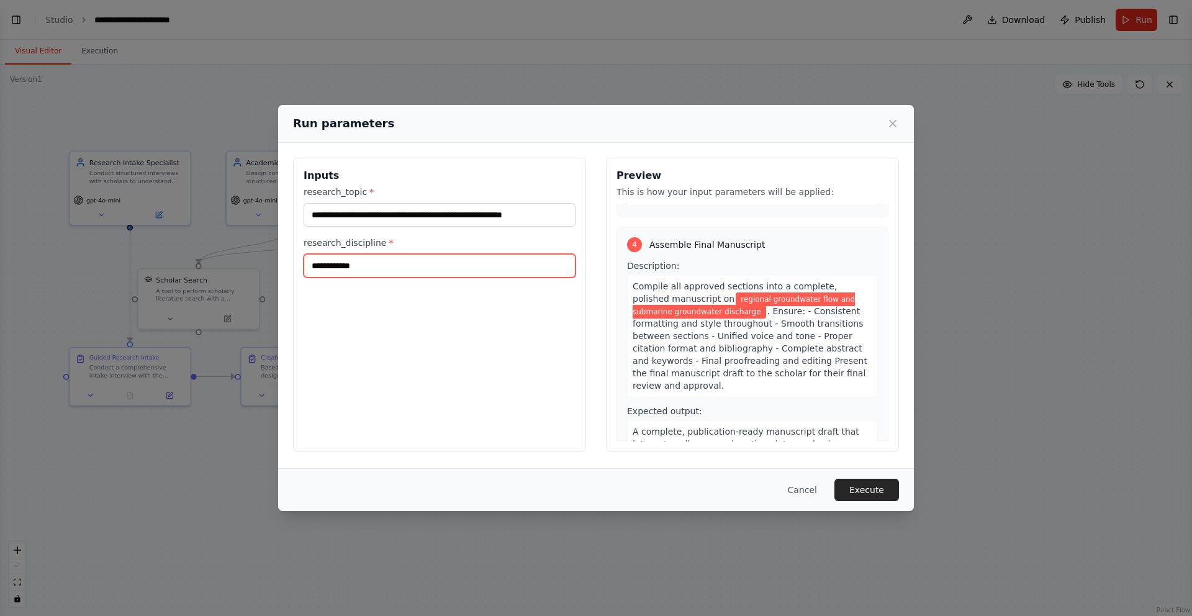
type input "**********"
click at [826, 427] on span "A complete, publication-ready manuscript draft that integrates all approved sec…" at bounding box center [746, 450] width 227 height 47
click at [826, 347] on div "Compile all approved sections into a complete, polished manuscript on regional …" at bounding box center [752, 335] width 251 height 123
click at [811, 346] on span ". Ensure: - Consistent formatting and style throughout - Smooth transitions bet…" at bounding box center [750, 348] width 235 height 84
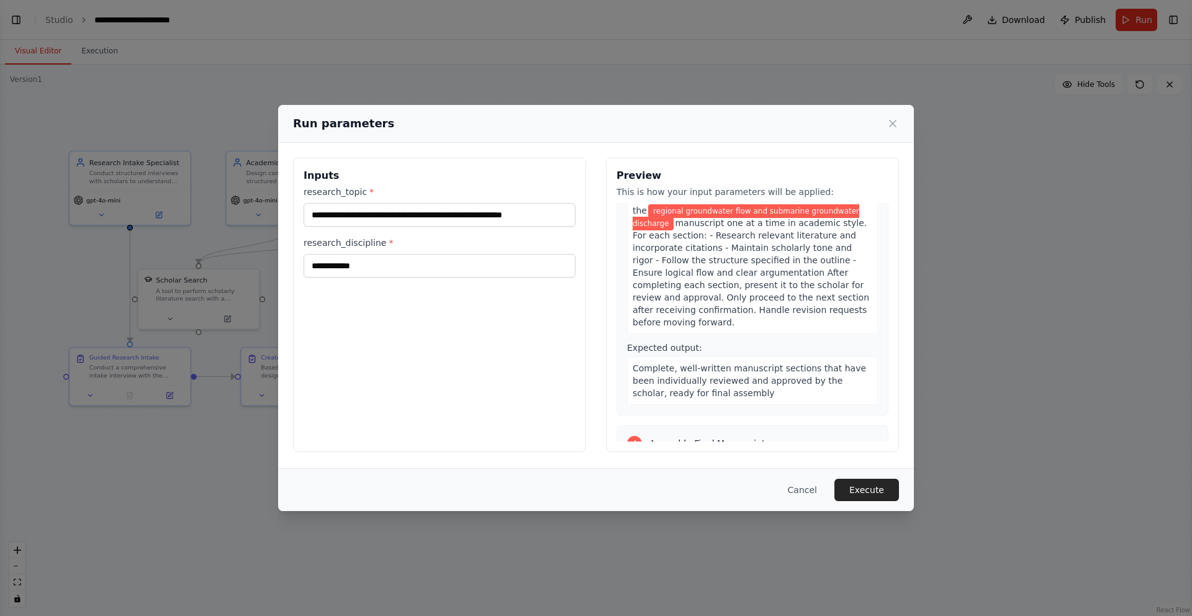
scroll to position [684, 0]
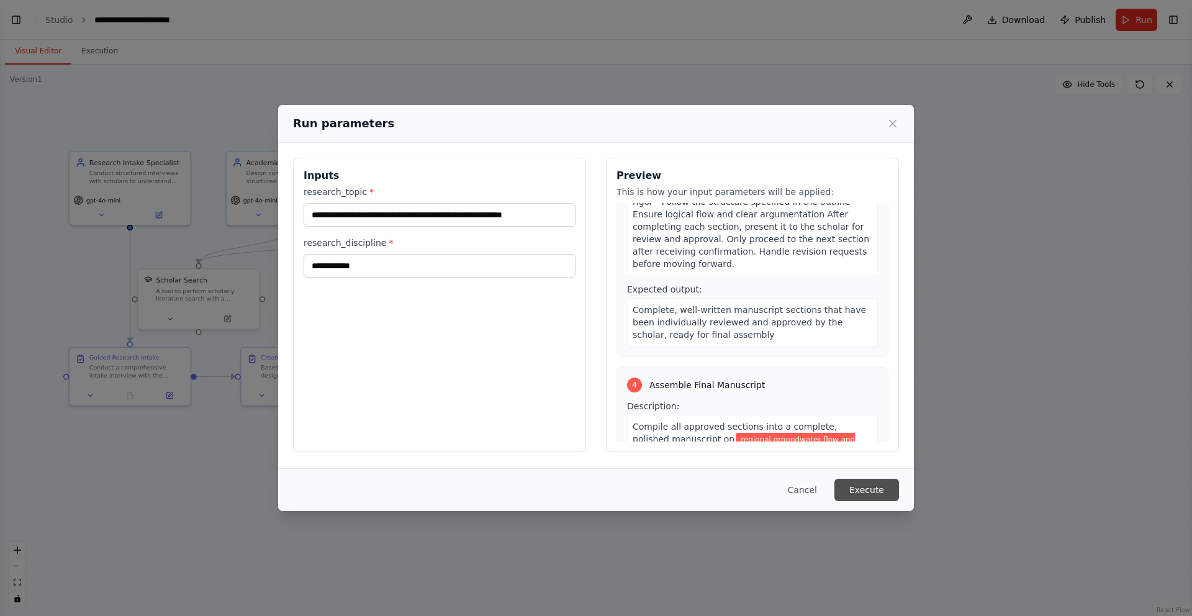
click at [874, 494] on button "Execute" at bounding box center [867, 490] width 65 height 22
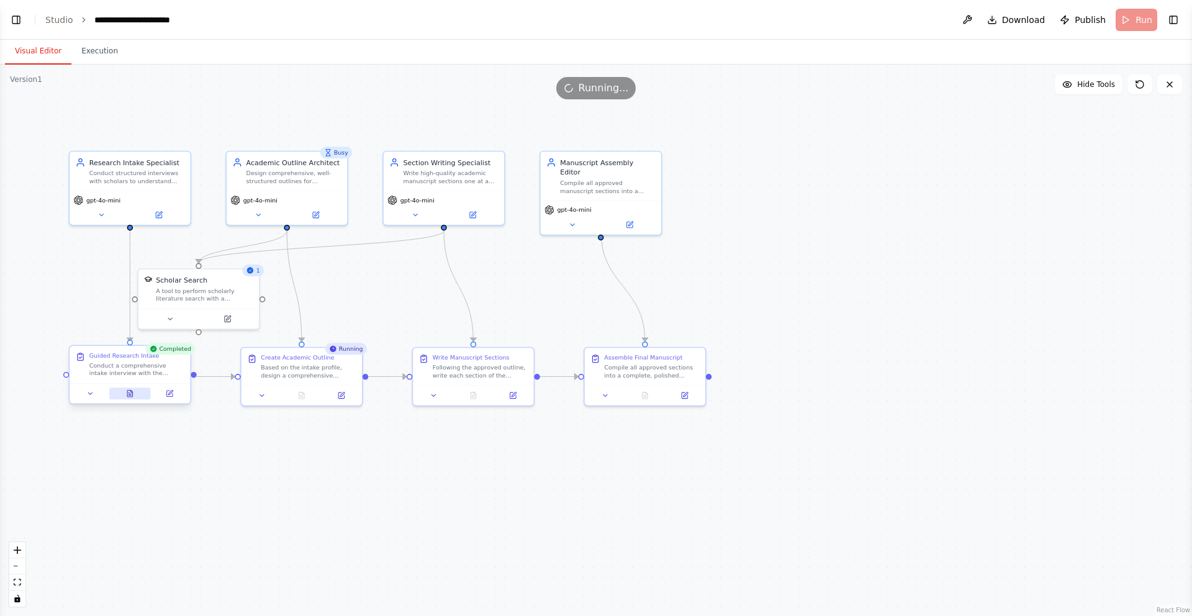
click at [128, 391] on icon at bounding box center [129, 393] width 5 height 7
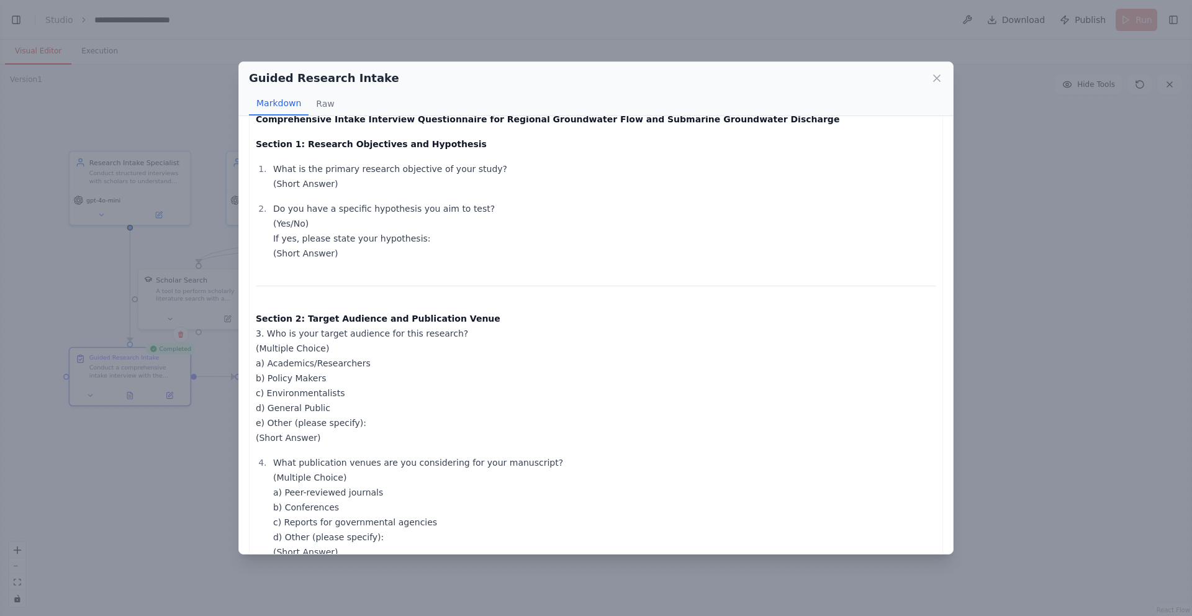
scroll to position [0, 0]
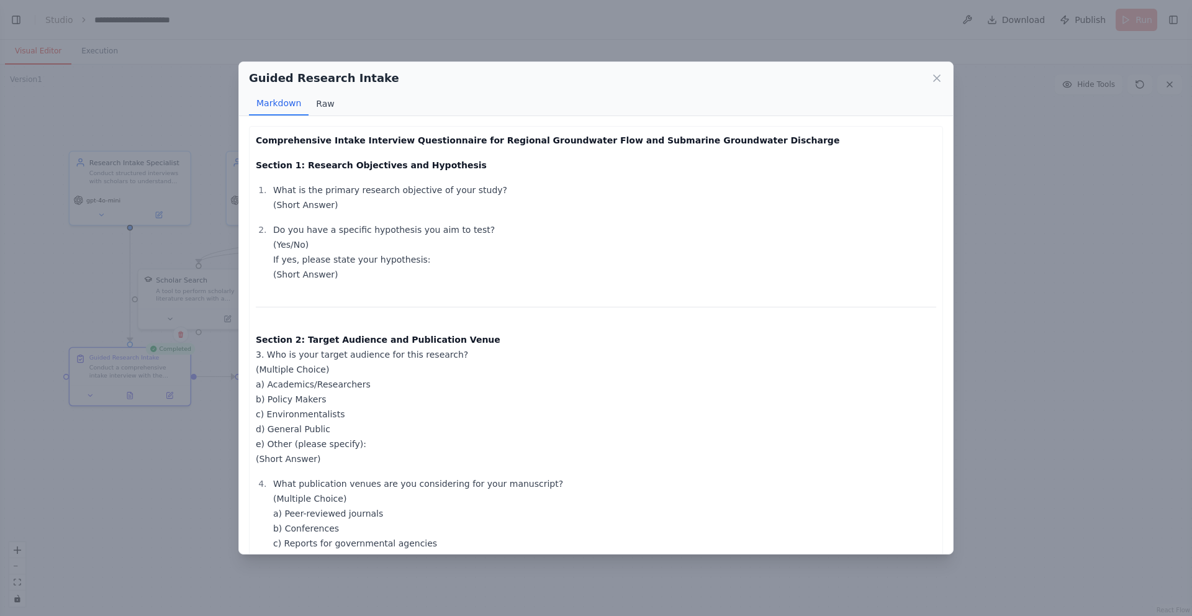
click at [330, 104] on button "Raw" at bounding box center [325, 104] width 33 height 24
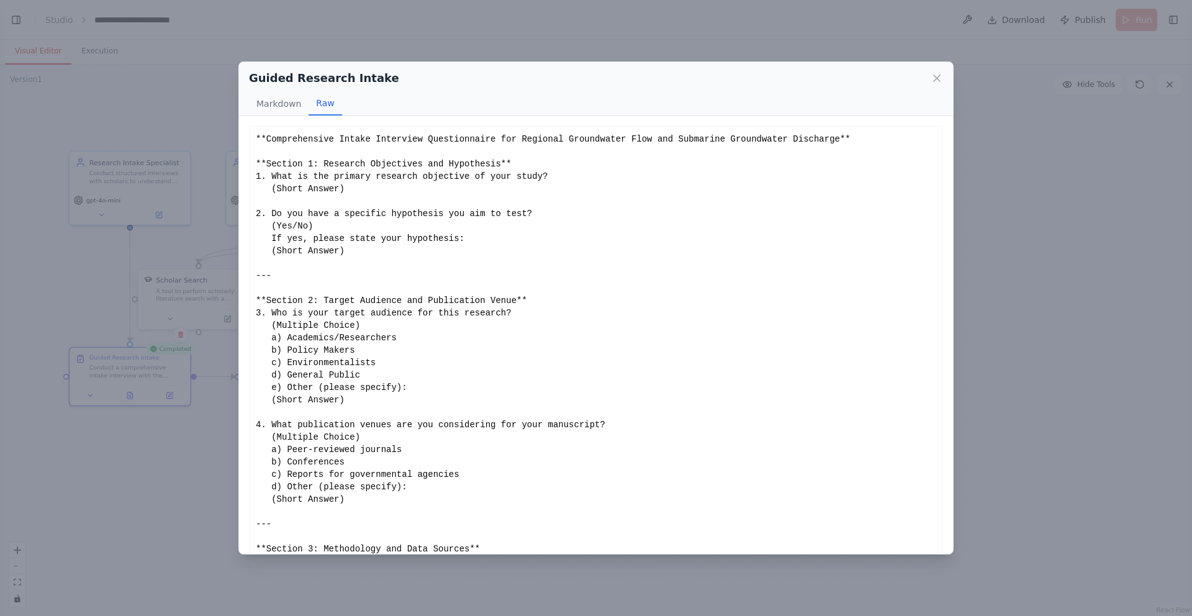
click at [324, 229] on div "**Comprehensive Intake Interview Questionnaire for Regional Groundwater Flow an…" at bounding box center [596, 350] width 681 height 435
click at [283, 100] on button "Markdown" at bounding box center [279, 104] width 60 height 24
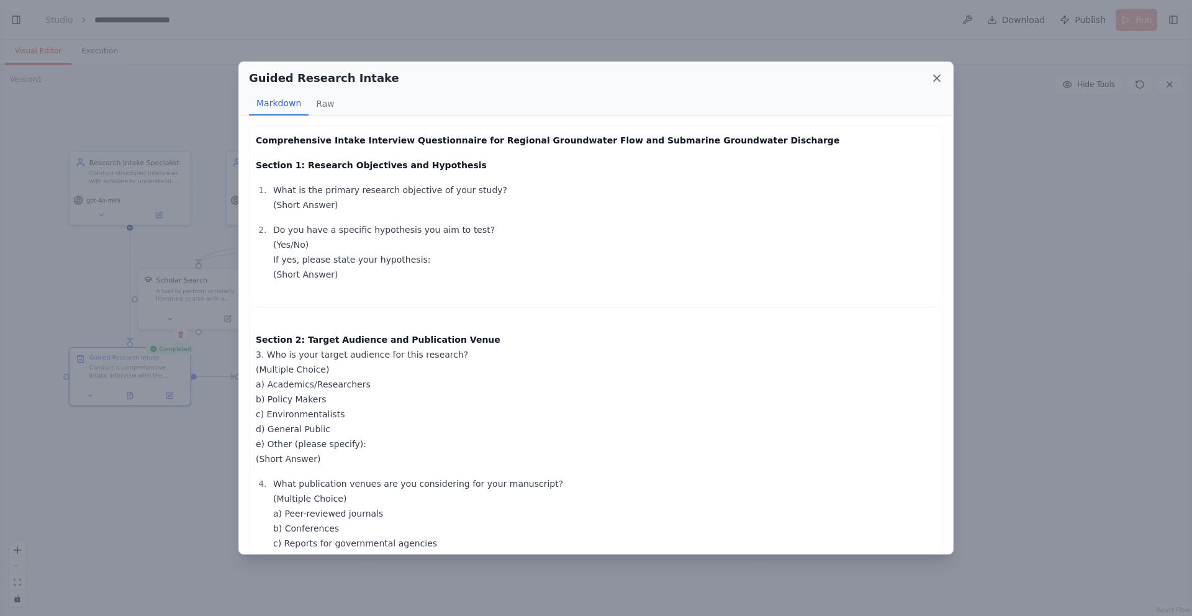
click at [939, 78] on icon at bounding box center [937, 78] width 12 height 12
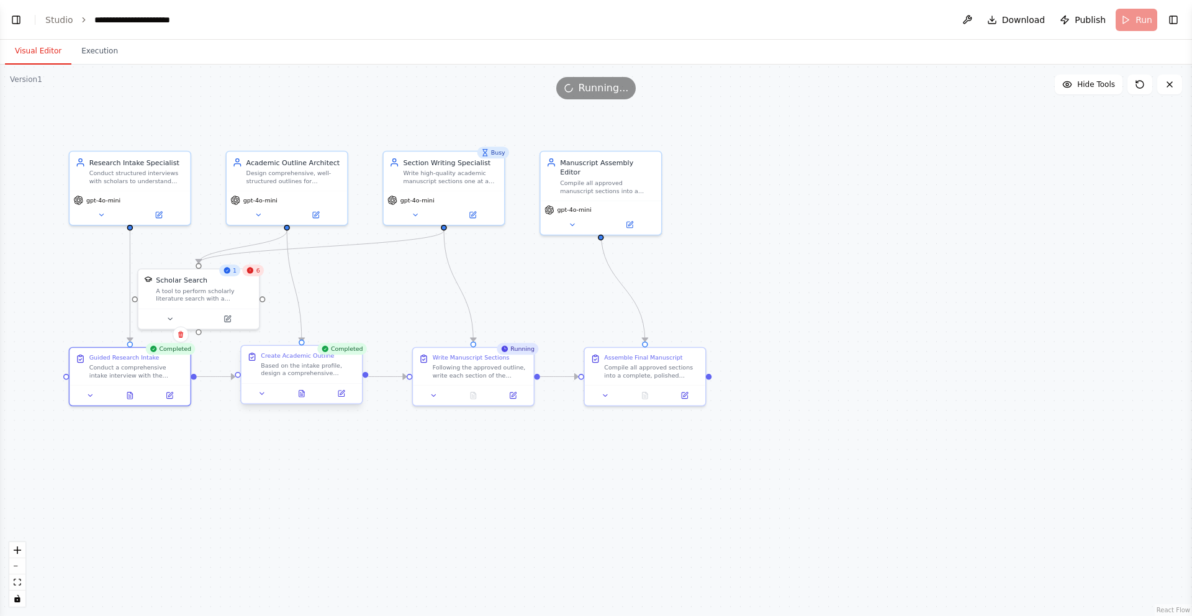
click at [304, 399] on div at bounding box center [302, 393] width 120 height 20
click at [301, 387] on button at bounding box center [307, 393] width 42 height 12
click at [268, 395] on icon at bounding box center [267, 393] width 8 height 8
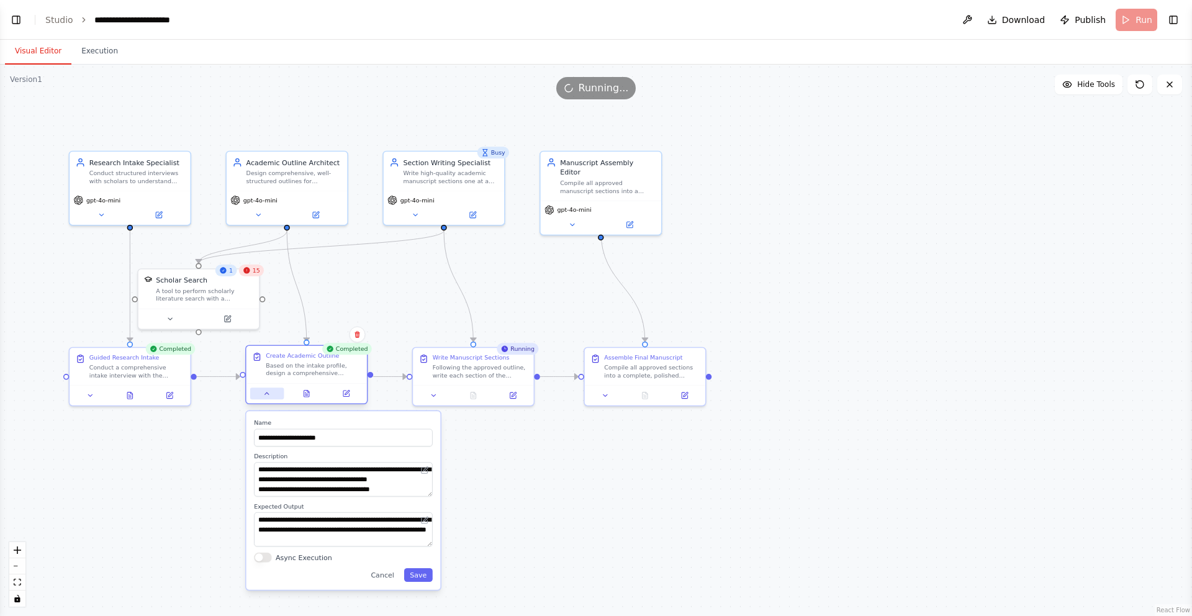
click at [268, 395] on icon at bounding box center [267, 393] width 8 height 8
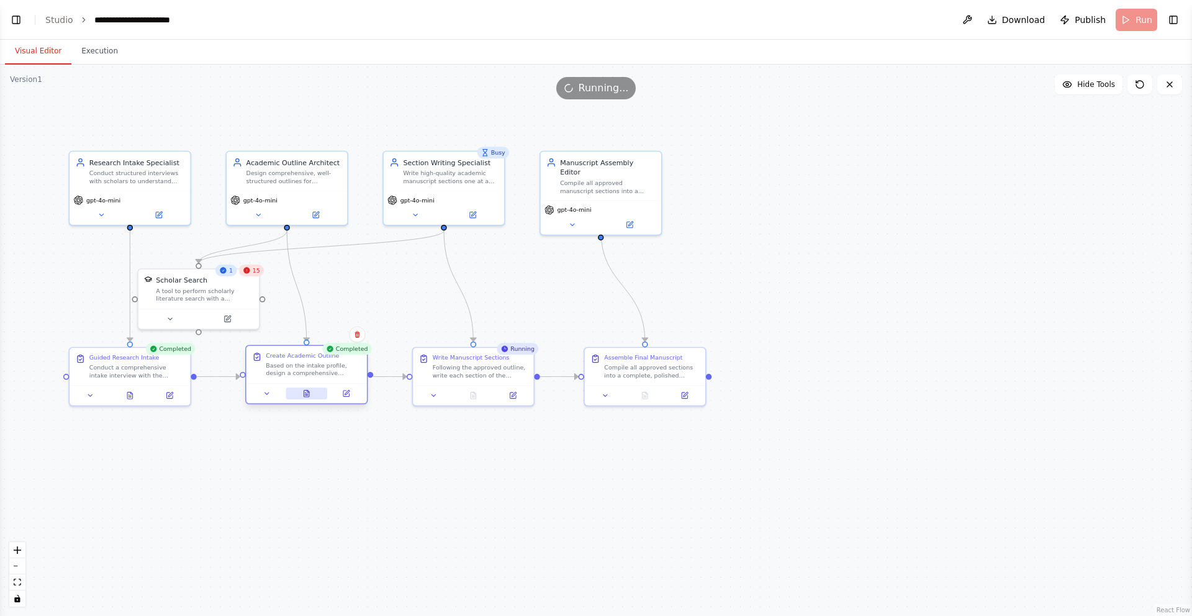
click at [310, 388] on button at bounding box center [307, 393] width 42 height 12
click at [375, 486] on div ".deletable-edge-delete-btn { width: 20px; height: 20px; border: 0px solid #ffff…" at bounding box center [596, 340] width 1192 height 551
click at [129, 391] on icon at bounding box center [129, 393] width 5 height 7
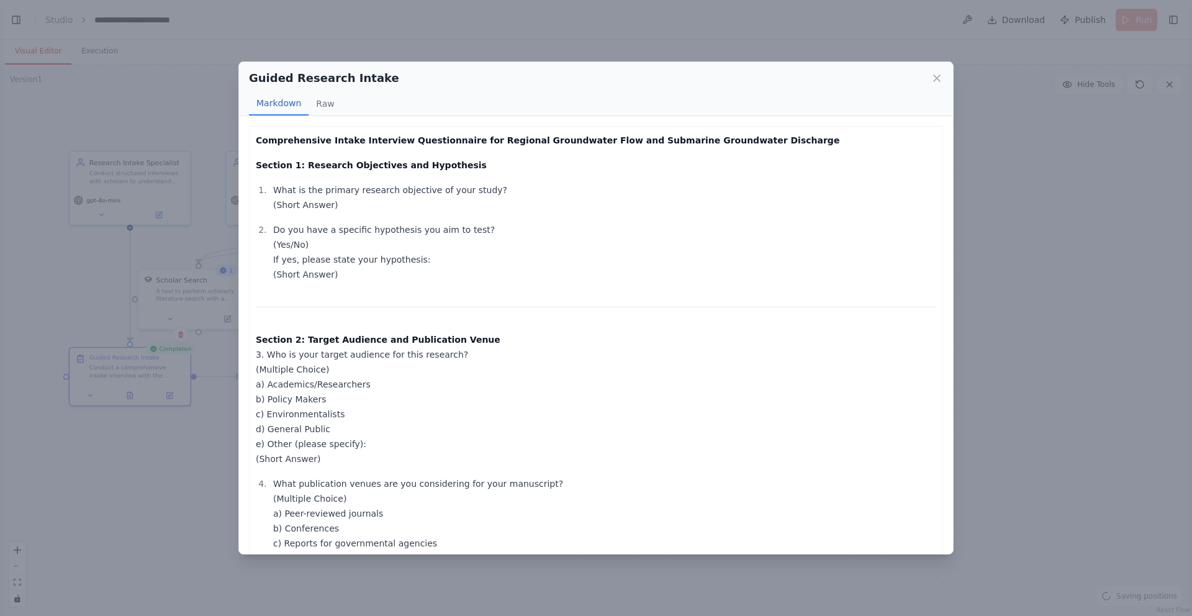
click at [136, 437] on div "Guided Research Intake Markdown Raw Comprehensive Intake Interview Questionnair…" at bounding box center [596, 308] width 1192 height 616
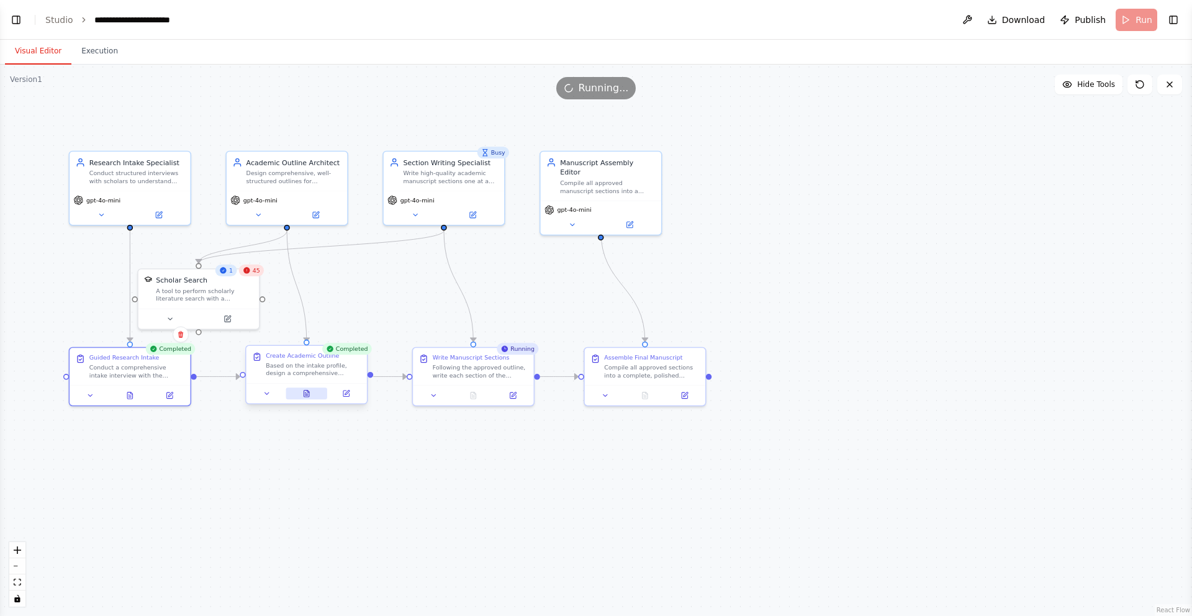
click at [312, 391] on button at bounding box center [307, 393] width 42 height 12
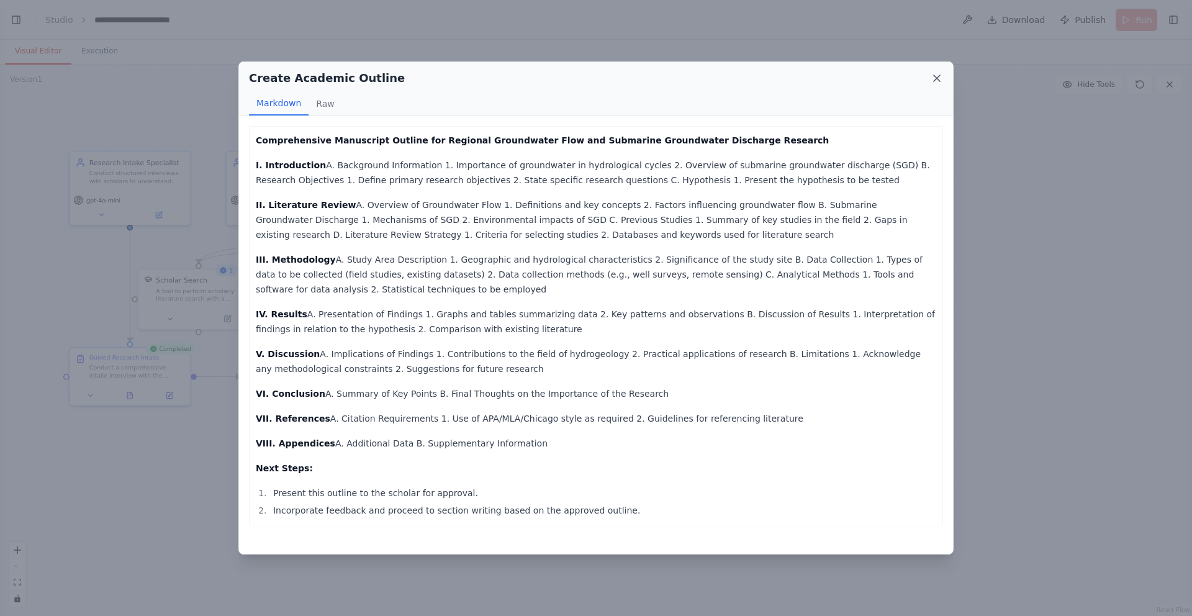
click at [939, 74] on icon at bounding box center [937, 78] width 12 height 12
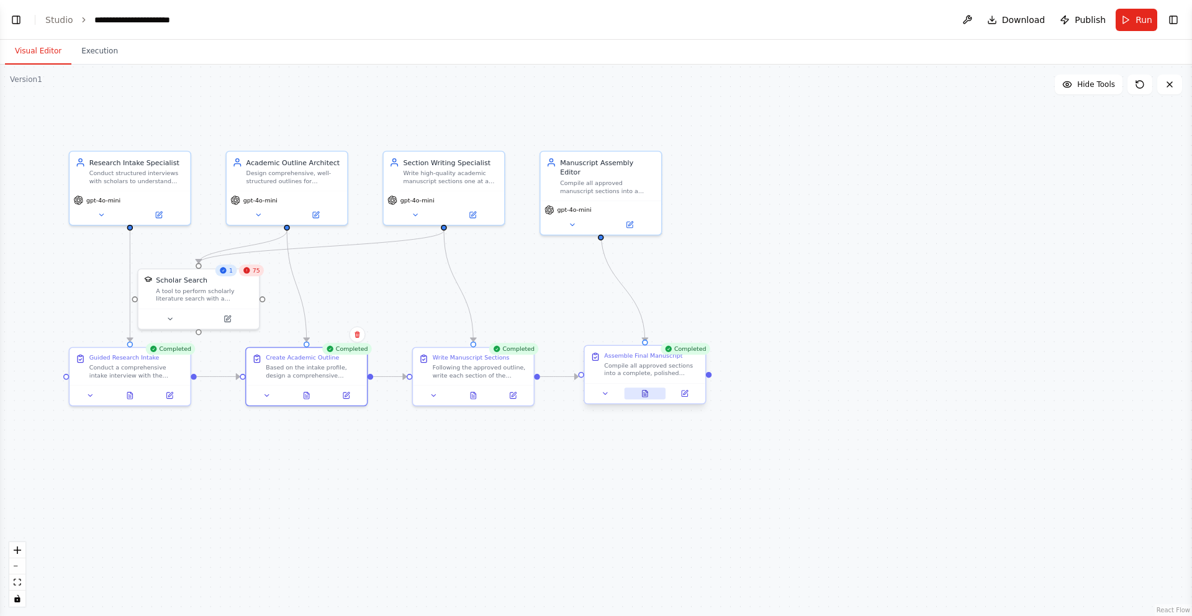
click at [646, 396] on icon at bounding box center [645, 393] width 5 height 7
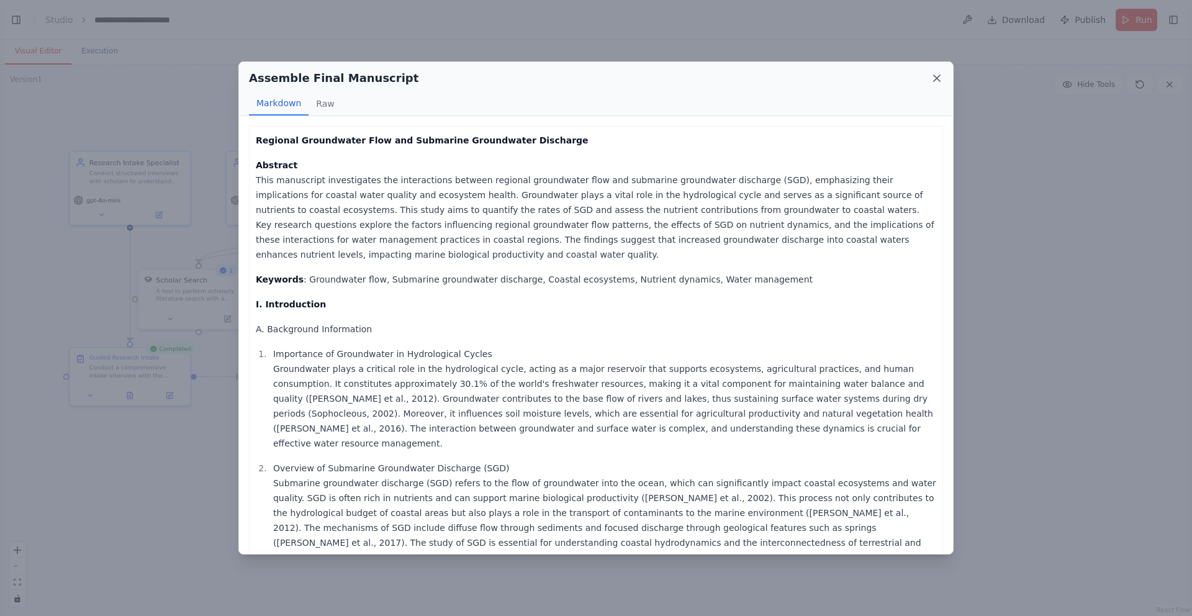
click at [939, 78] on icon at bounding box center [937, 78] width 12 height 12
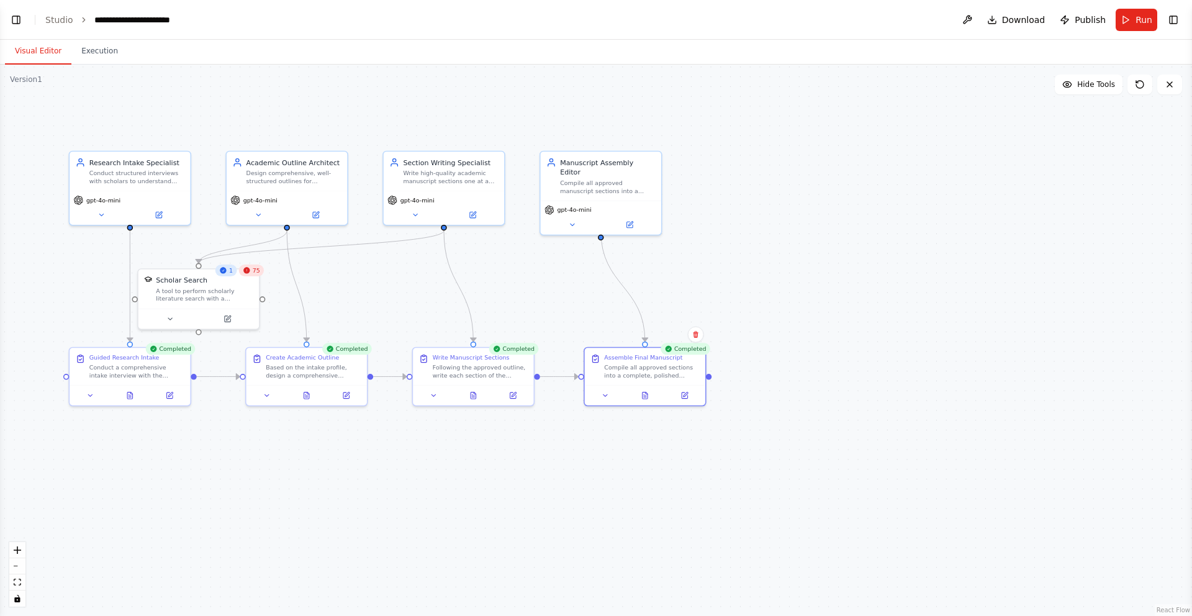
click at [252, 273] on div "75" at bounding box center [251, 271] width 25 height 12
click at [225, 293] on div "A tool to perform scholarly literature search with a search_query." at bounding box center [204, 293] width 97 height 16
click at [251, 274] on div "75" at bounding box center [251, 271] width 25 height 12
click at [644, 392] on icon at bounding box center [645, 393] width 5 height 7
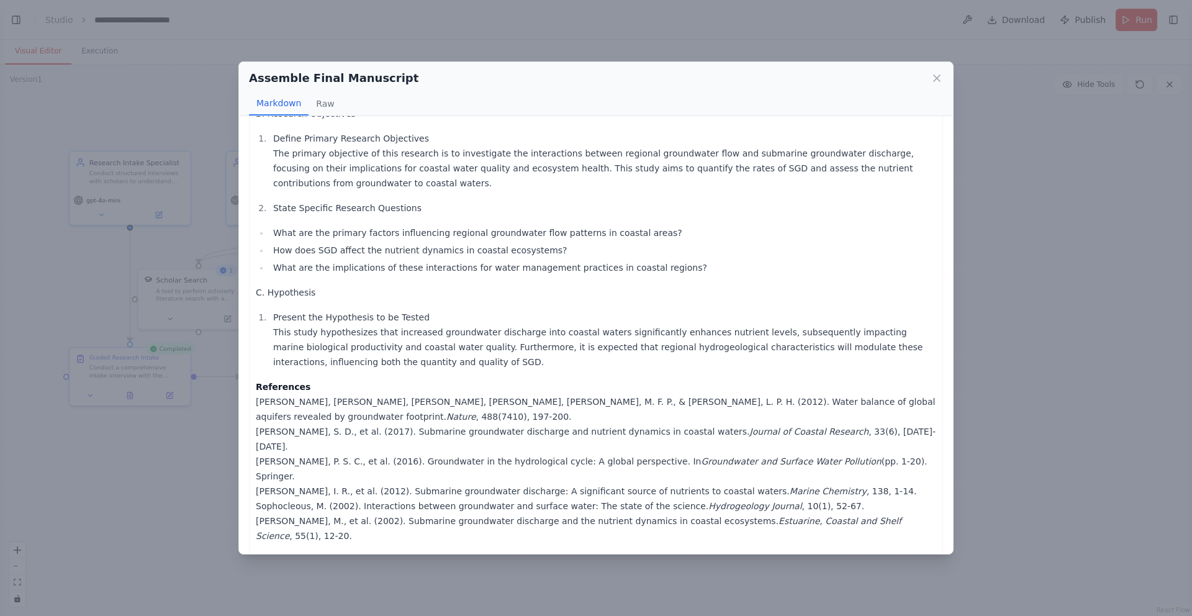
scroll to position [480, 0]
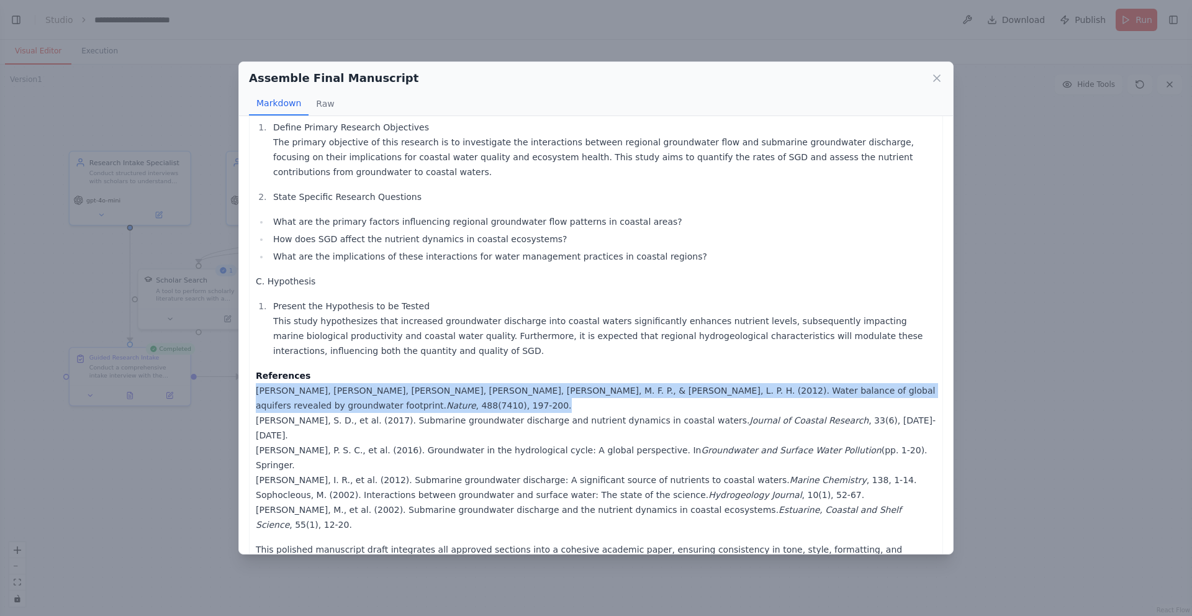
drag, startPoint x: 920, startPoint y: 358, endPoint x: 256, endPoint y: 363, distance: 663.2
click at [256, 368] on p "References Gleeson, T., Wada, Y., Bierkens, M. F. P., & Van Beek, L. P. H. (201…" at bounding box center [596, 450] width 681 height 164
copy p "Gleeson, T., Wada, Y., Bierkens, M. F. P., & Van Beek, L. P. H. (2012). Water b…"
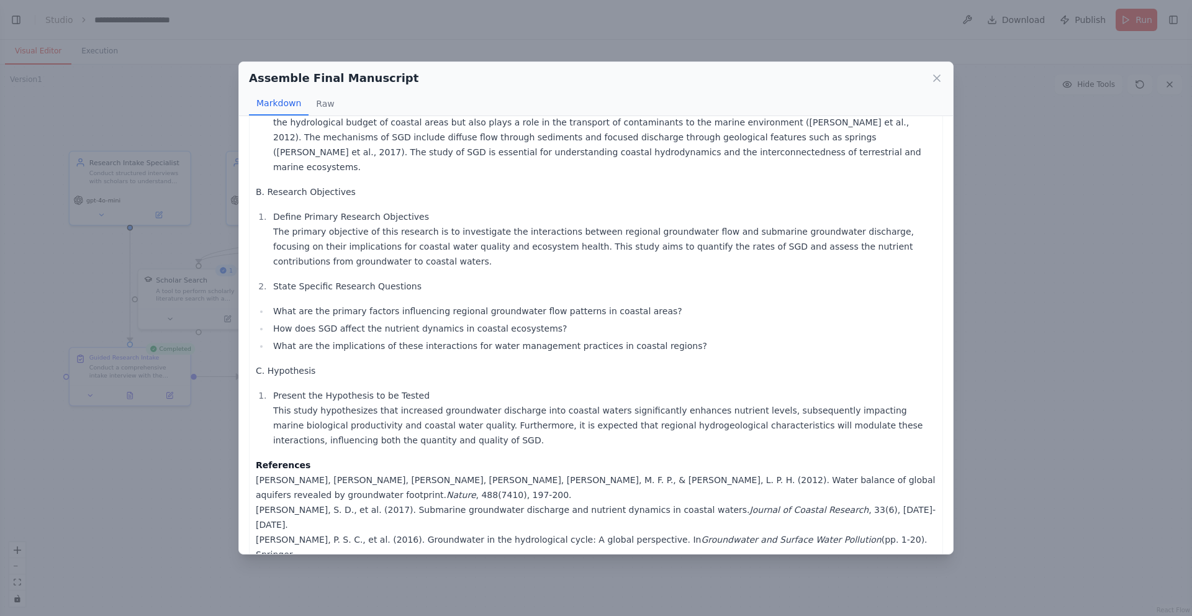
click at [715, 324] on div "Regional Groundwater Flow and Submarine Groundwater Discharge Abstract This man…" at bounding box center [596, 229] width 681 height 974
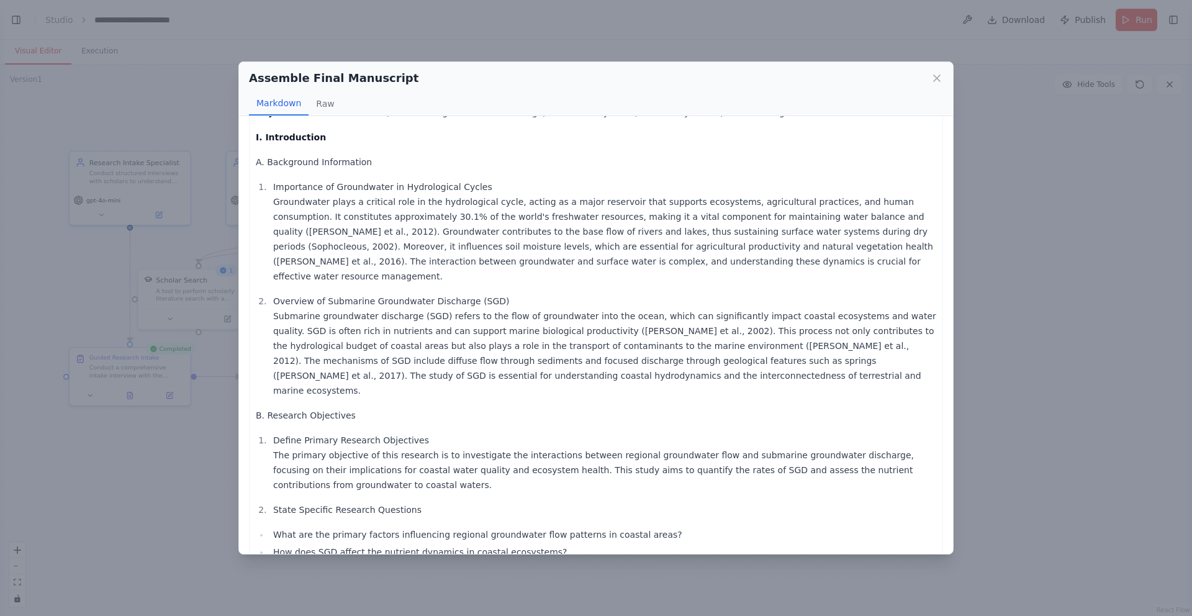
scroll to position [480, 0]
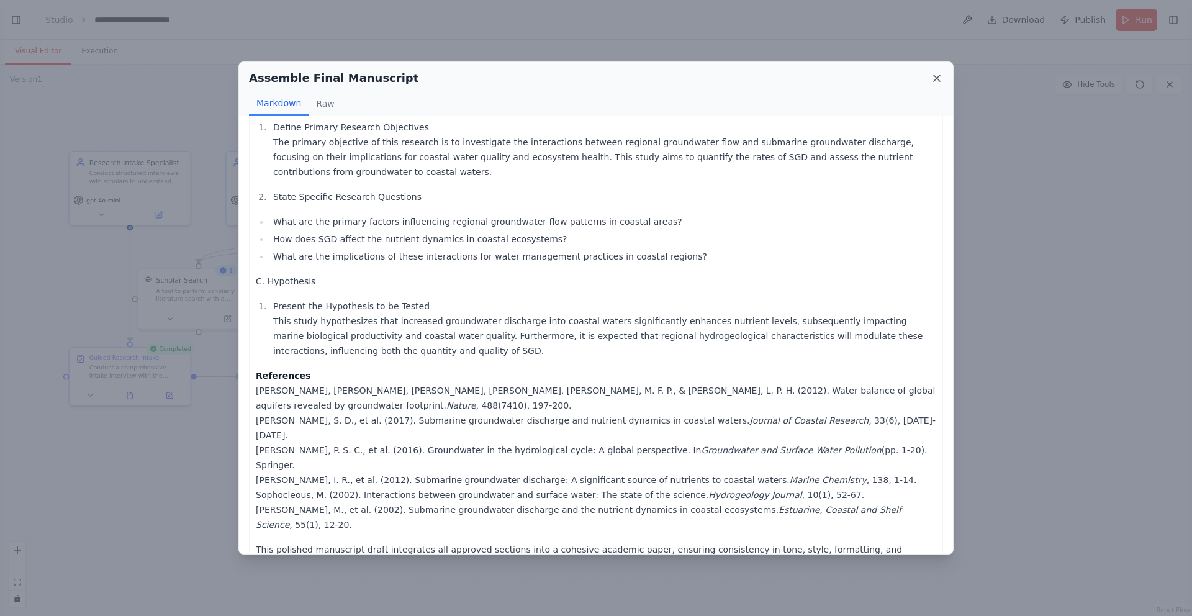
click at [938, 76] on icon at bounding box center [937, 78] width 12 height 12
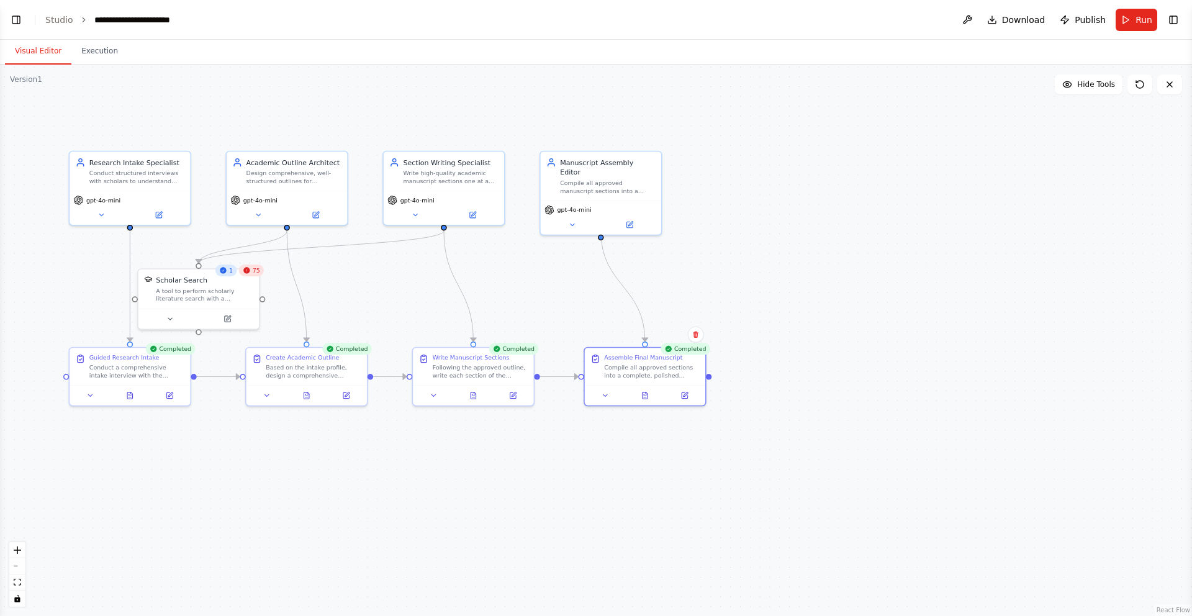
click at [39, 50] on button "Visual Editor" at bounding box center [38, 51] width 66 height 26
click at [103, 51] on button "Execution" at bounding box center [99, 51] width 57 height 26
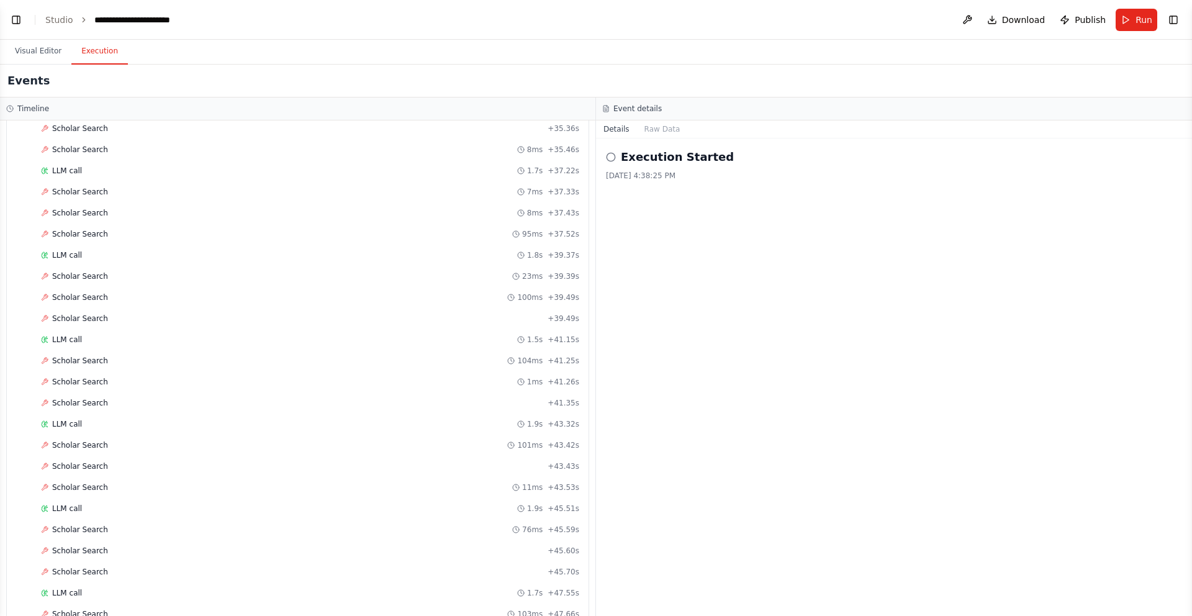
scroll to position [2117, 0]
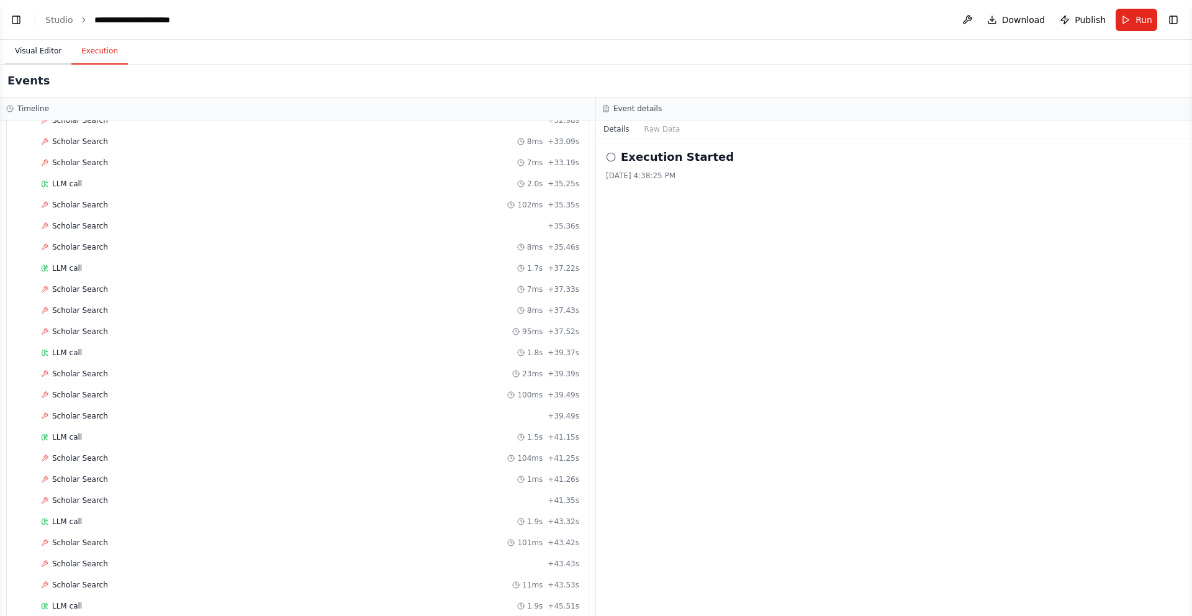
click at [40, 46] on button "Visual Editor" at bounding box center [38, 51] width 66 height 26
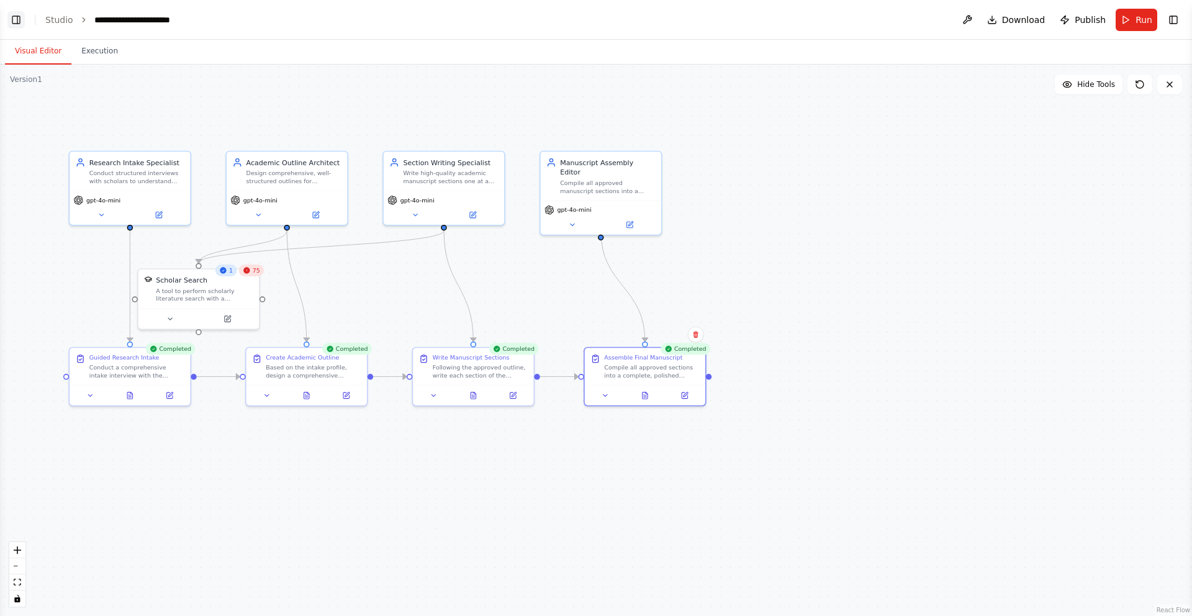
click at [14, 22] on button "Toggle Left Sidebar" at bounding box center [15, 19] width 17 height 17
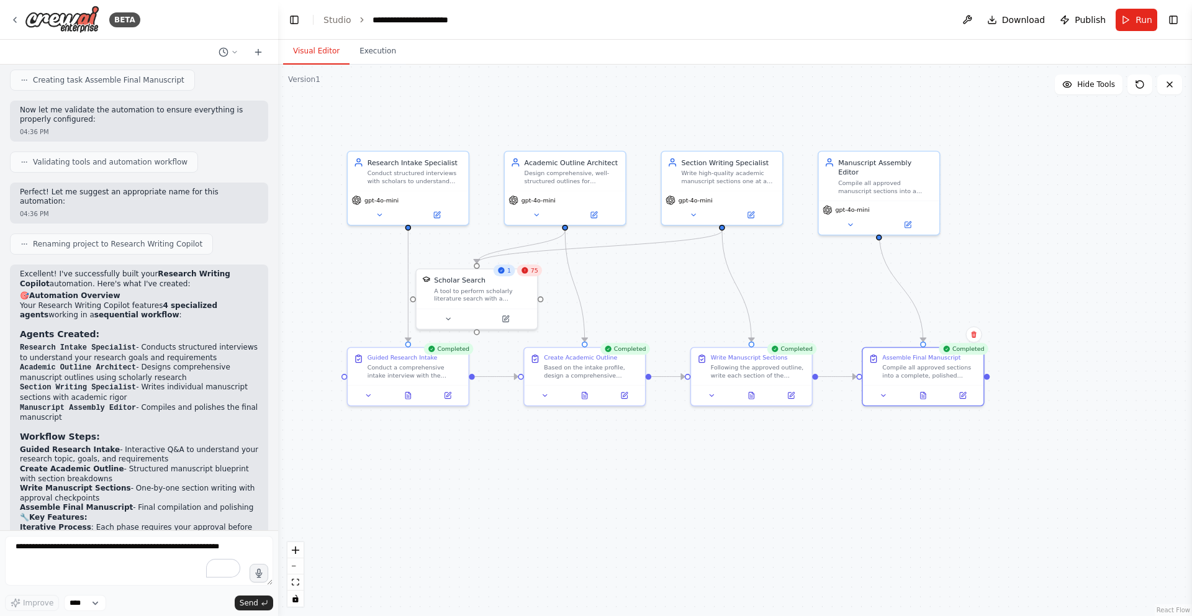
scroll to position [1154, 0]
